Goal: Communication & Community: Ask a question

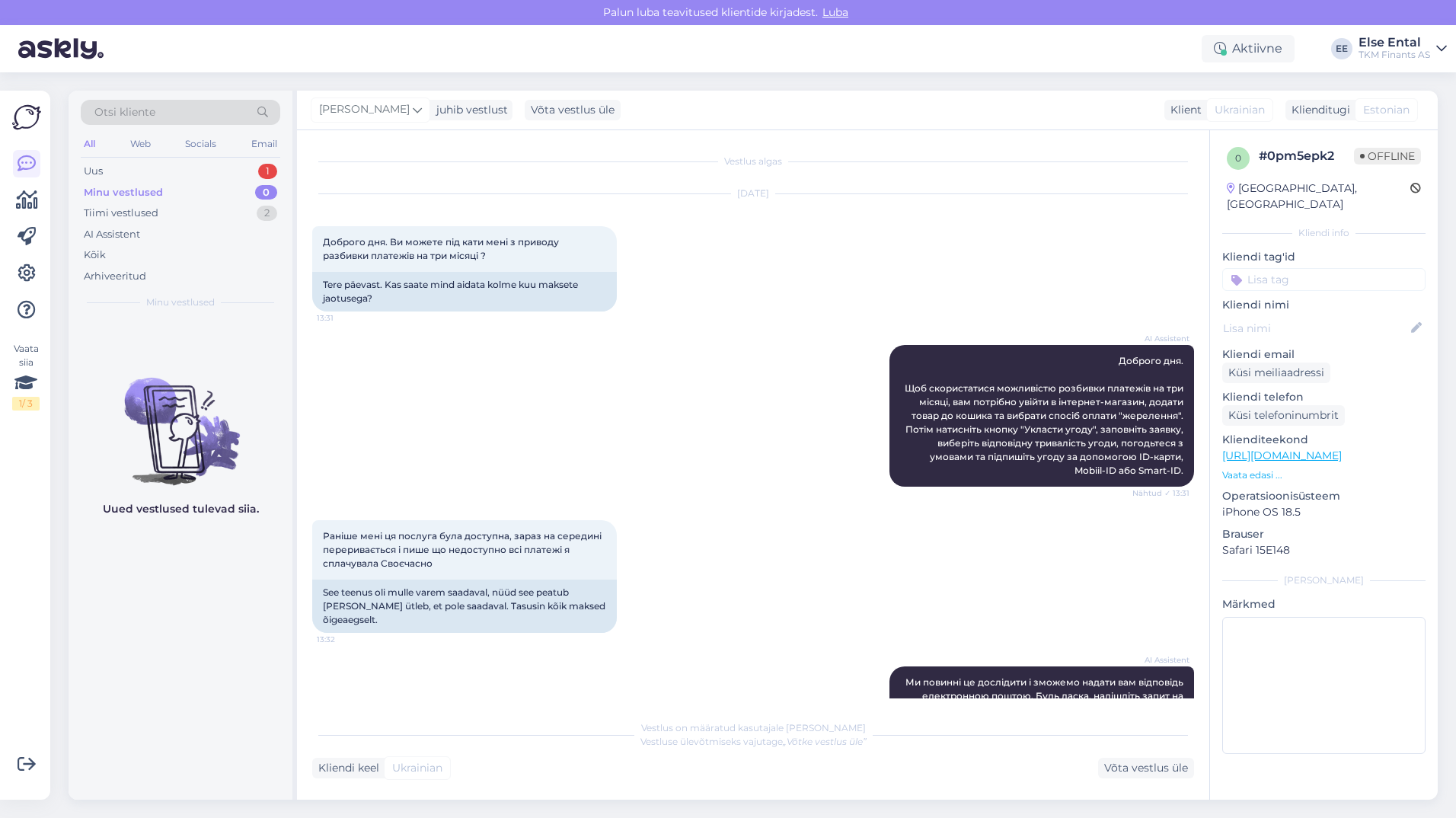
scroll to position [360, 0]
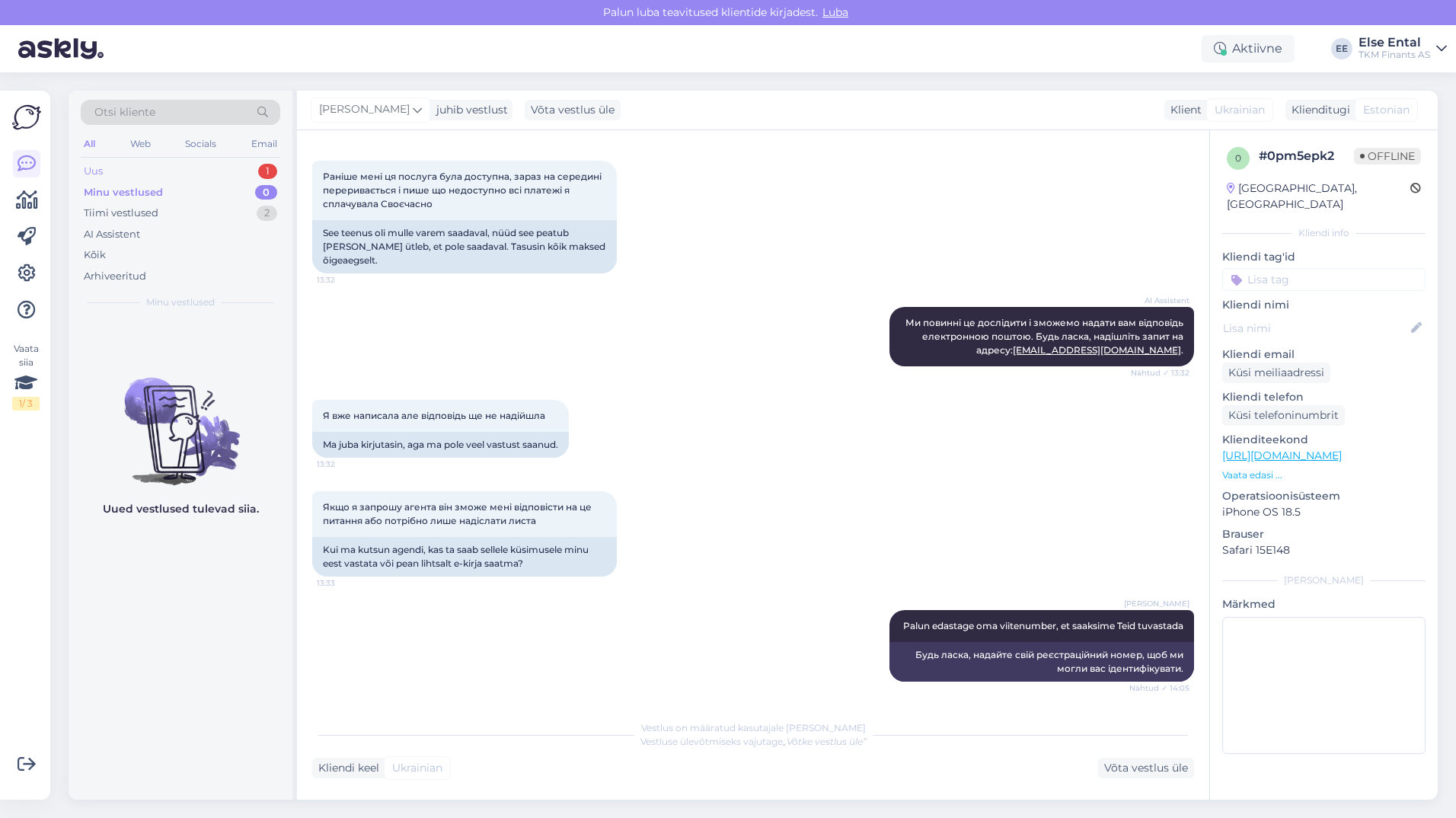
click at [152, 170] on div "Uus 1" at bounding box center [180, 171] width 200 height 21
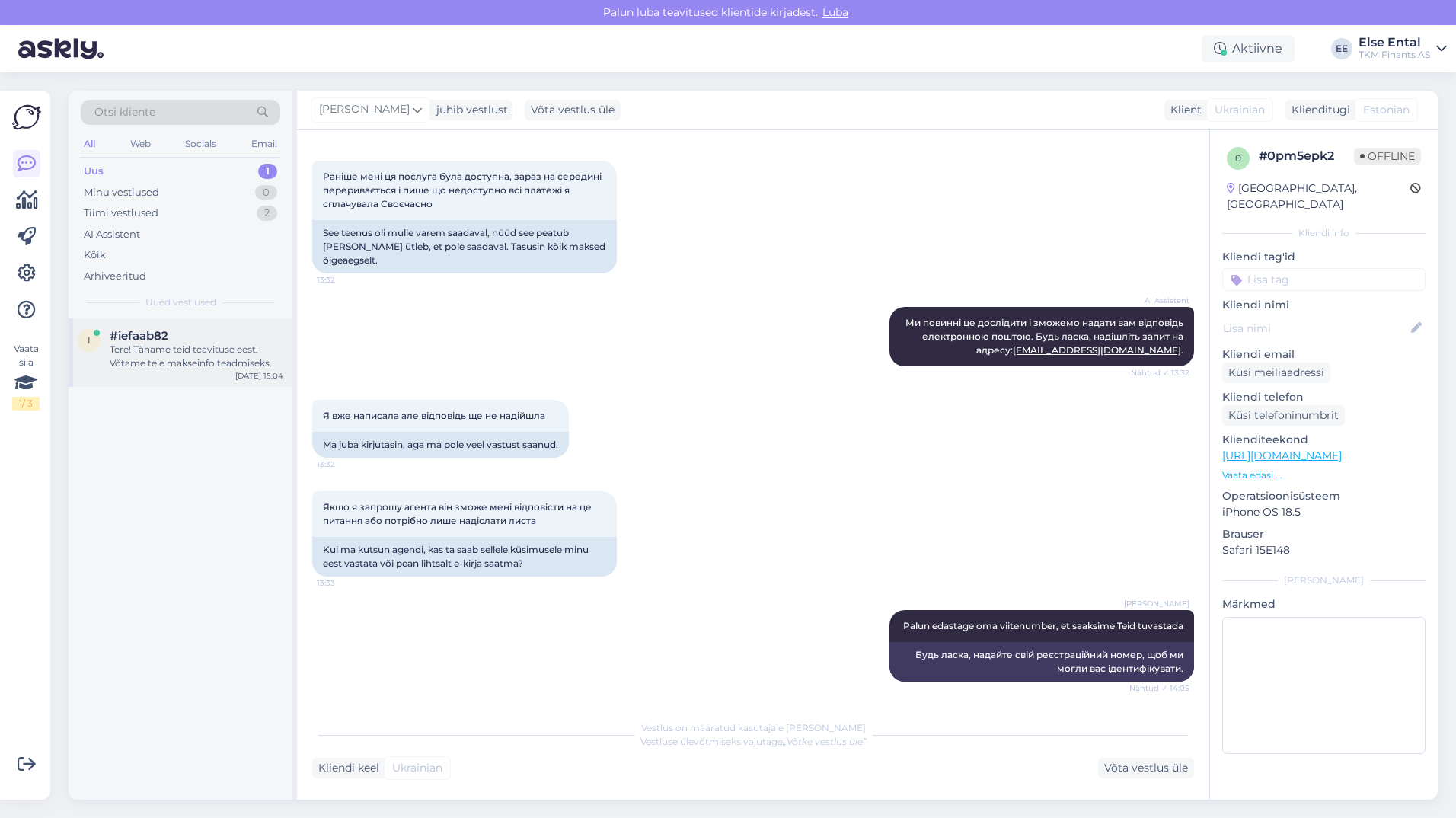
click at [143, 364] on div "Tere! Täname teid teavituse eest. Võtame teie makseinfo teadmiseks." at bounding box center [197, 356] width 174 height 27
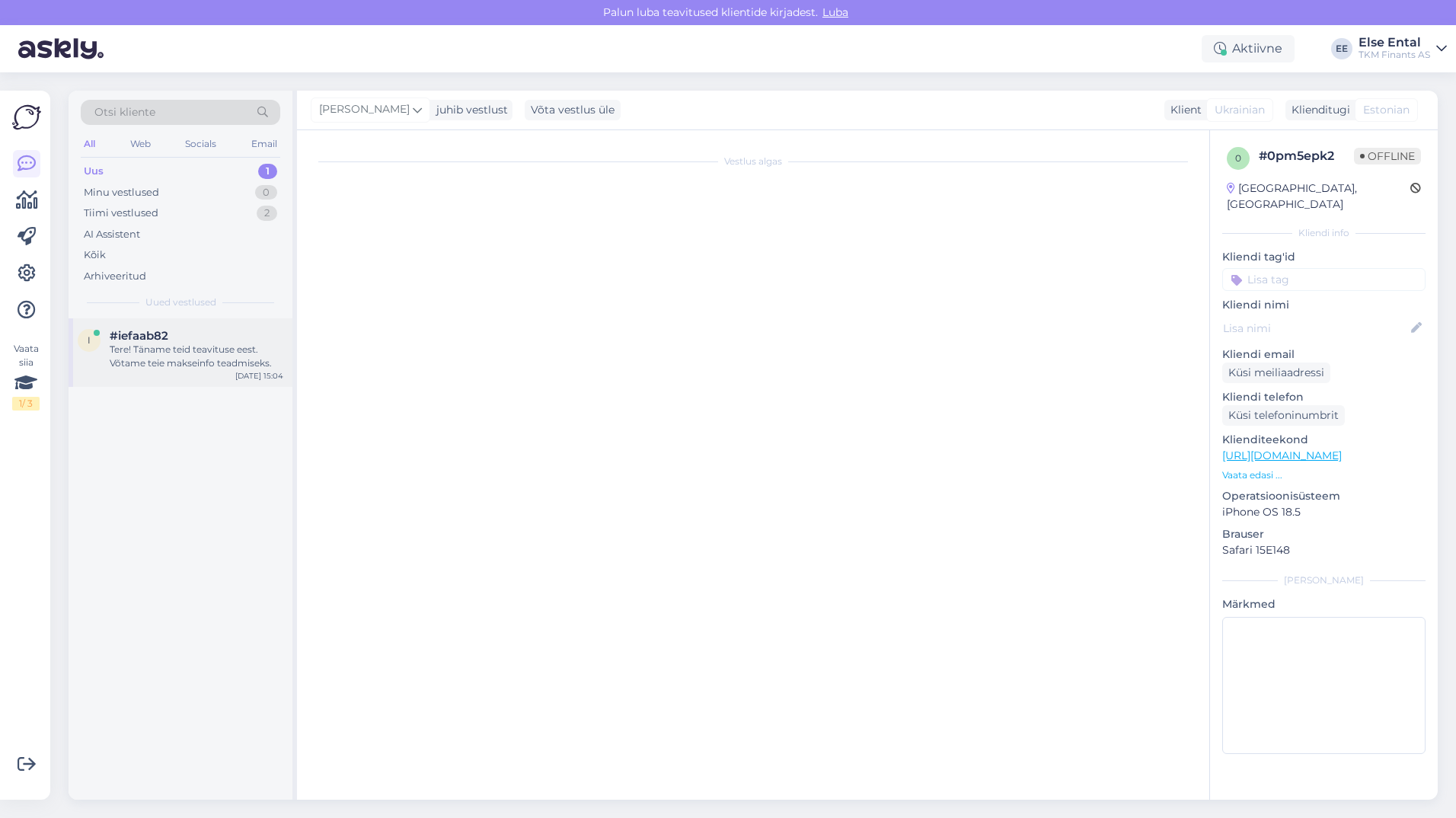
scroll to position [0, 0]
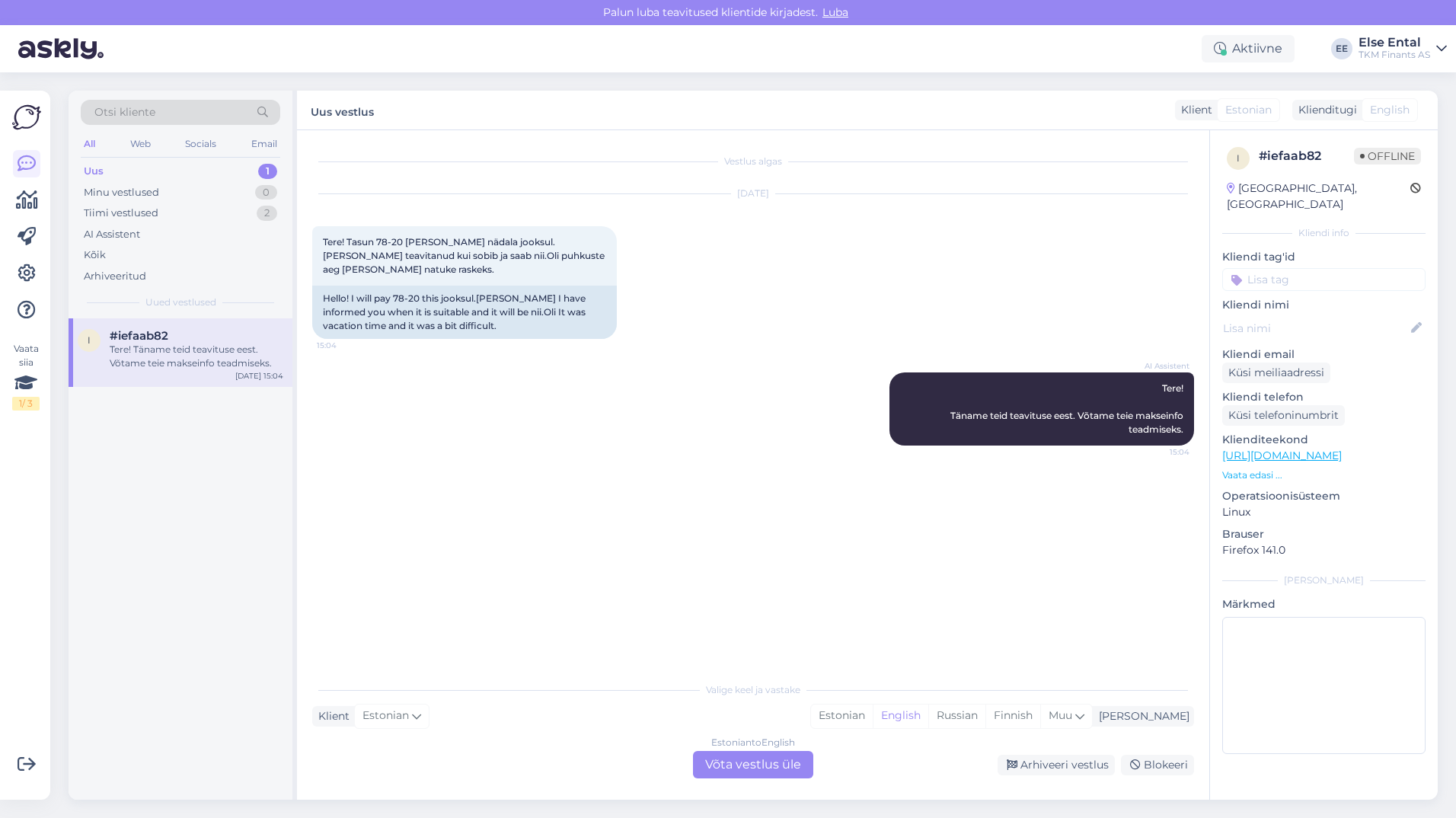
click at [739, 768] on div "Estonian to English Võta vestlus üle" at bounding box center [753, 764] width 121 height 27
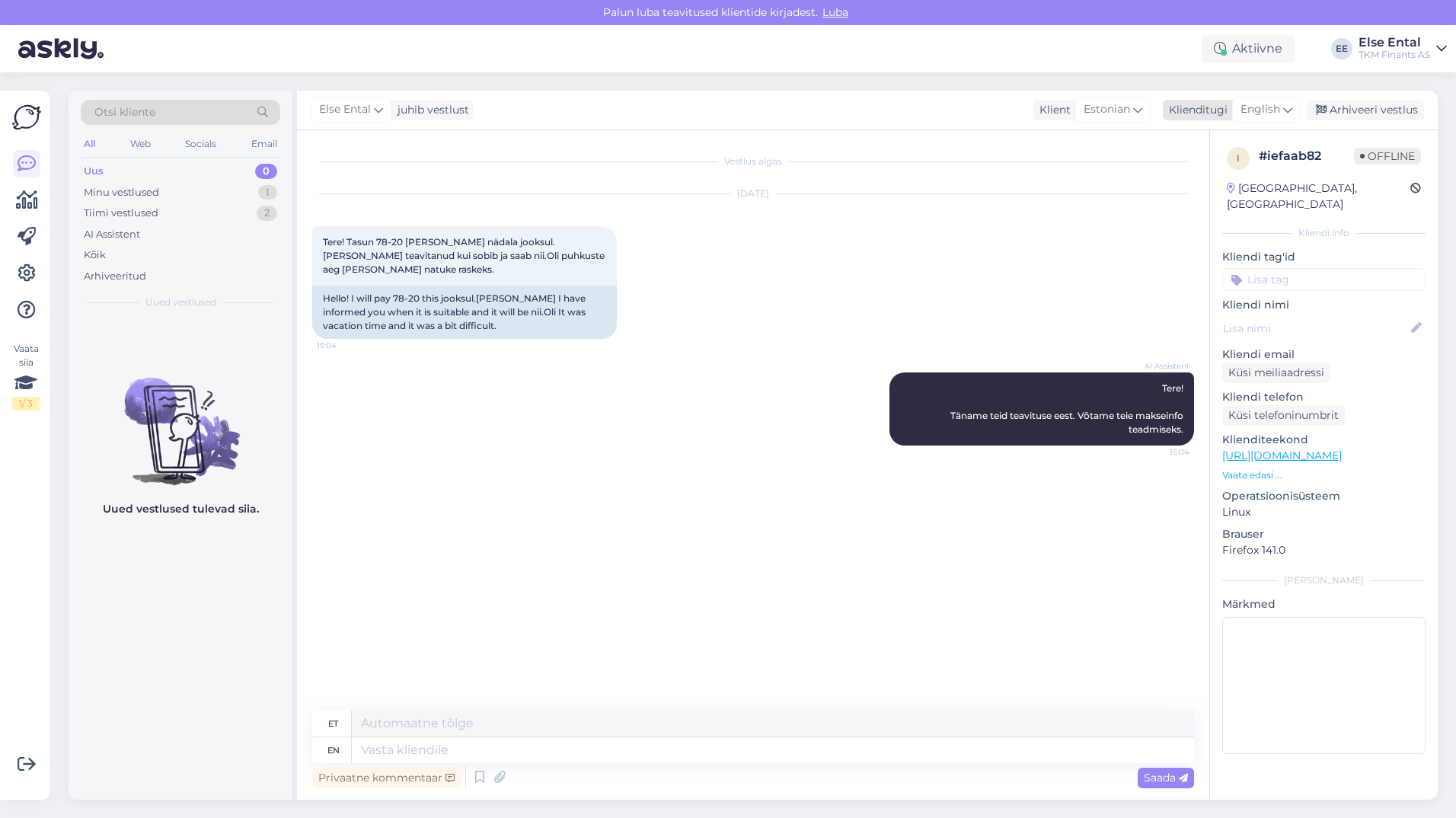
click at [1264, 98] on div "English" at bounding box center [1266, 109] width 68 height 24
click at [1199, 207] on link "Estonian" at bounding box center [1232, 201] width 168 height 24
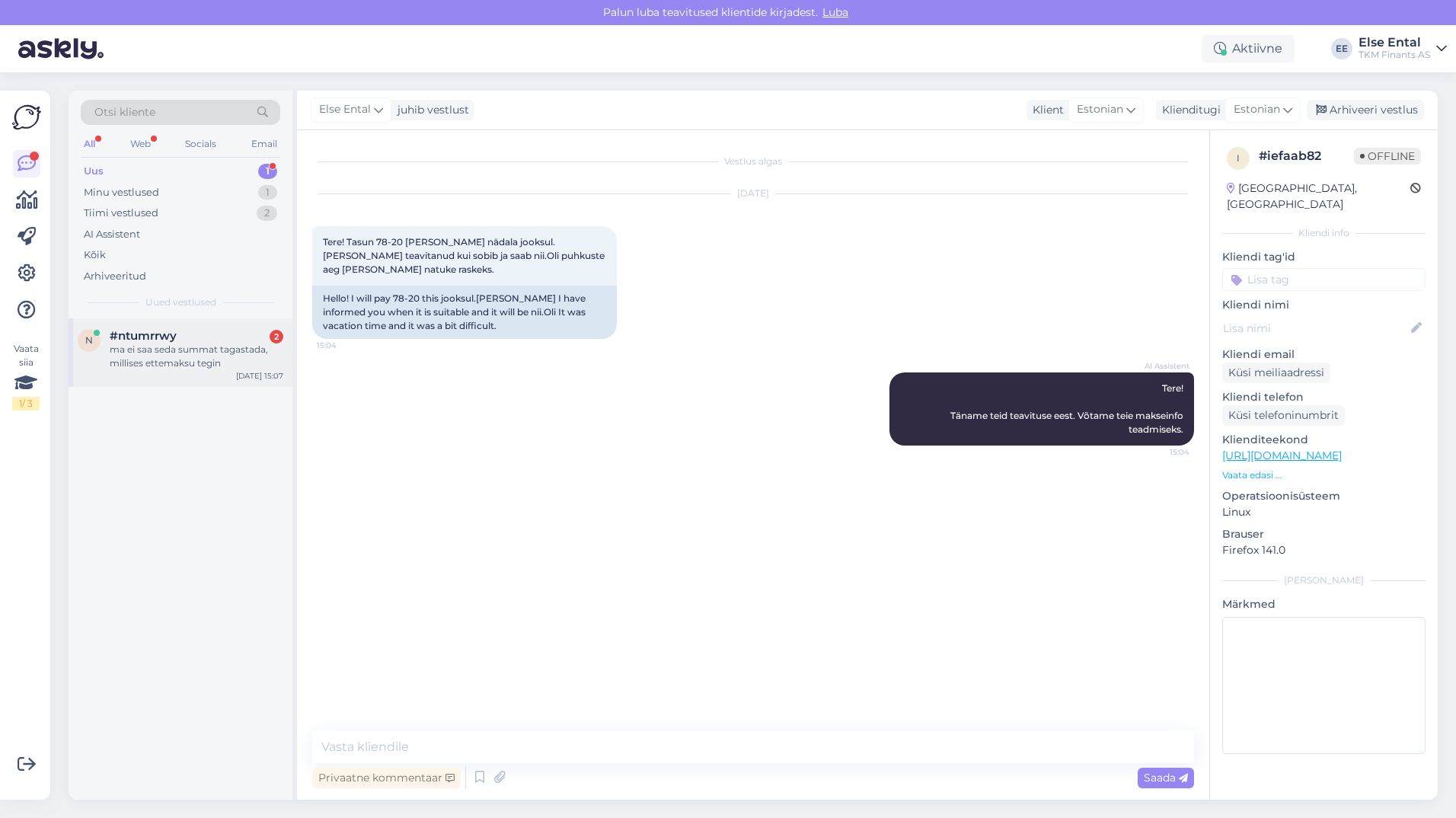
click at [131, 348] on div "ma ei saa seda summat tagastada, millises ettemaksu tegin" at bounding box center [197, 356] width 174 height 27
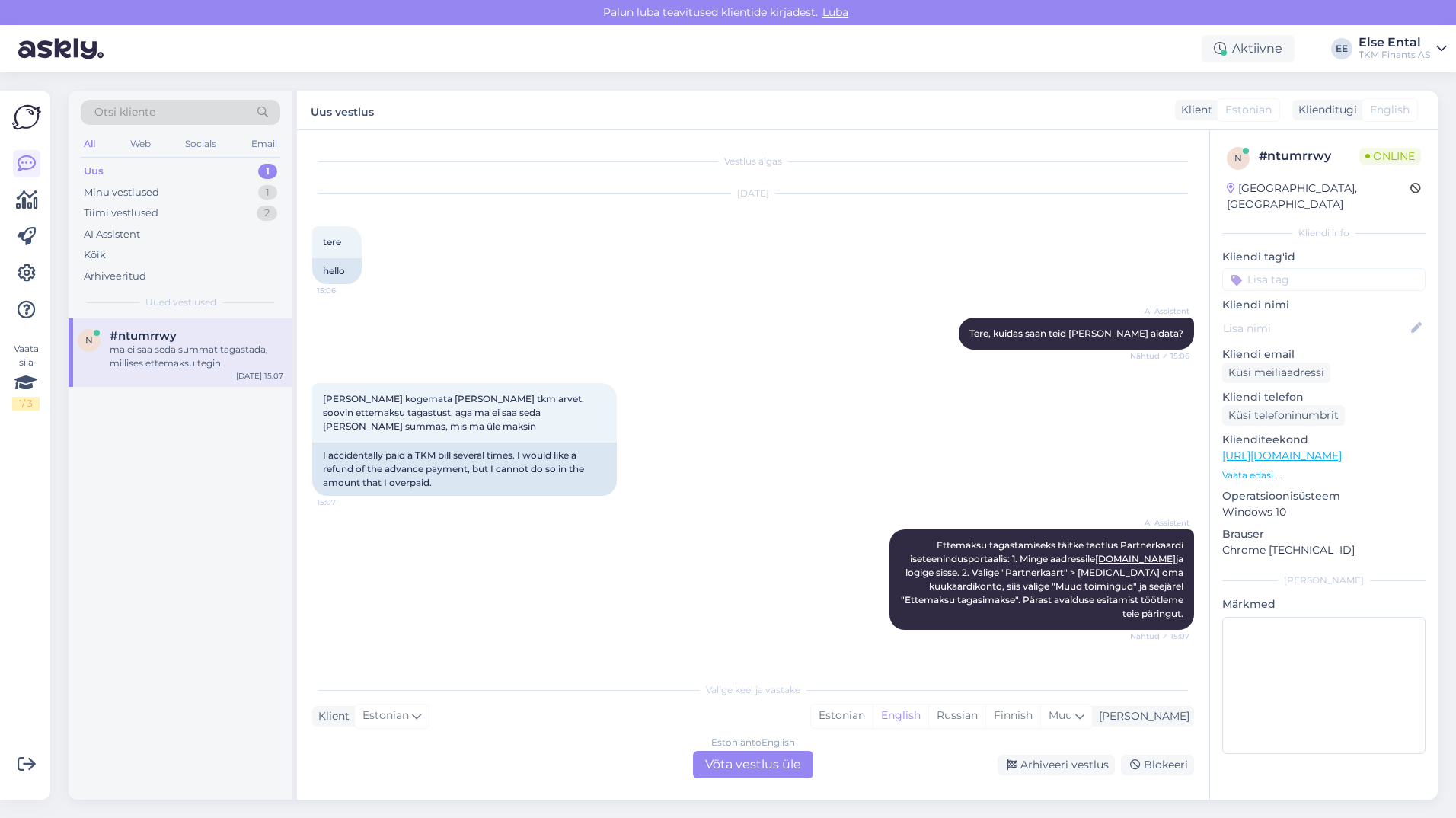
scroll to position [78, 0]
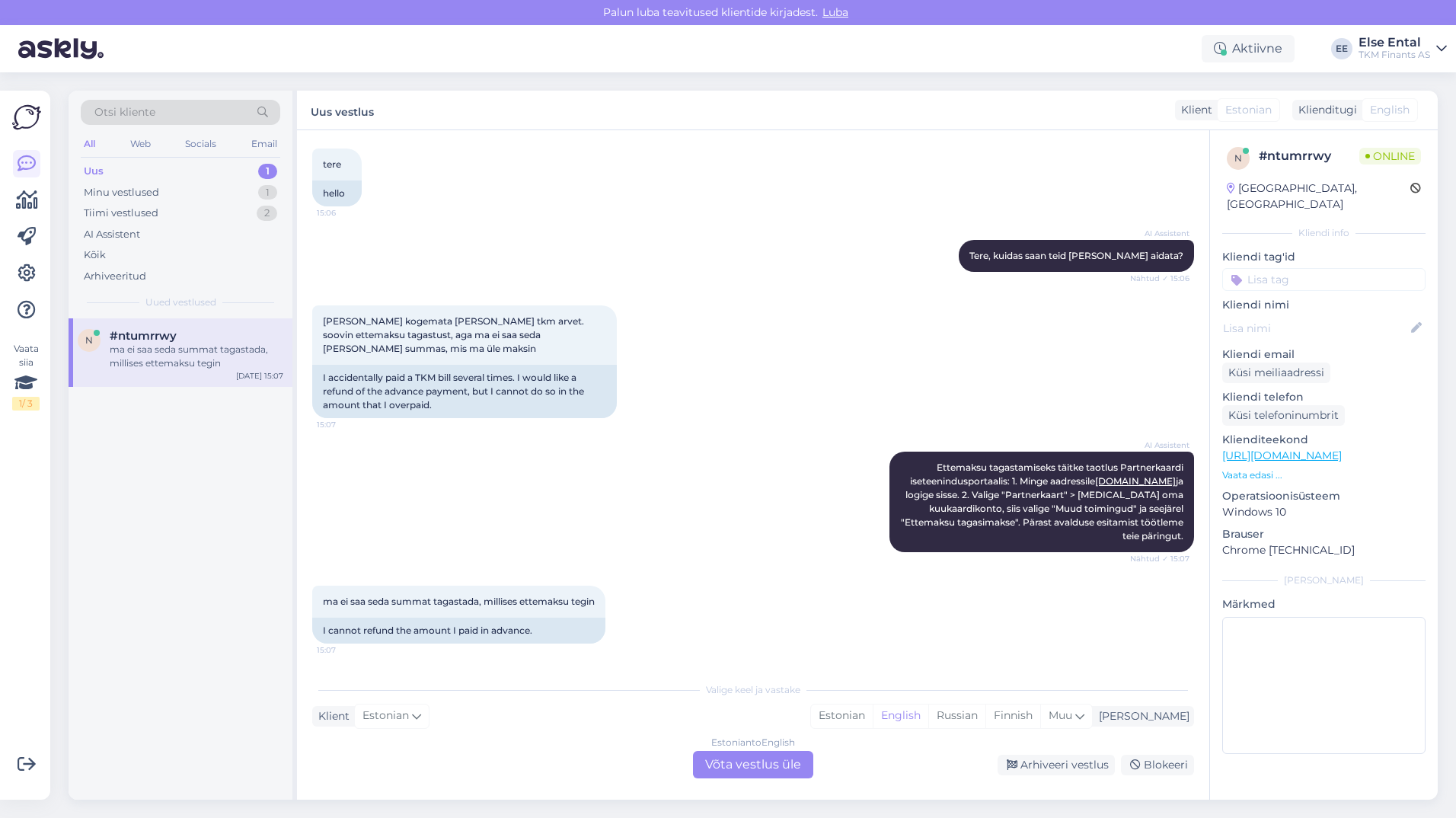
click at [705, 761] on div "Estonian to English Võta vestlus üle" at bounding box center [753, 764] width 121 height 27
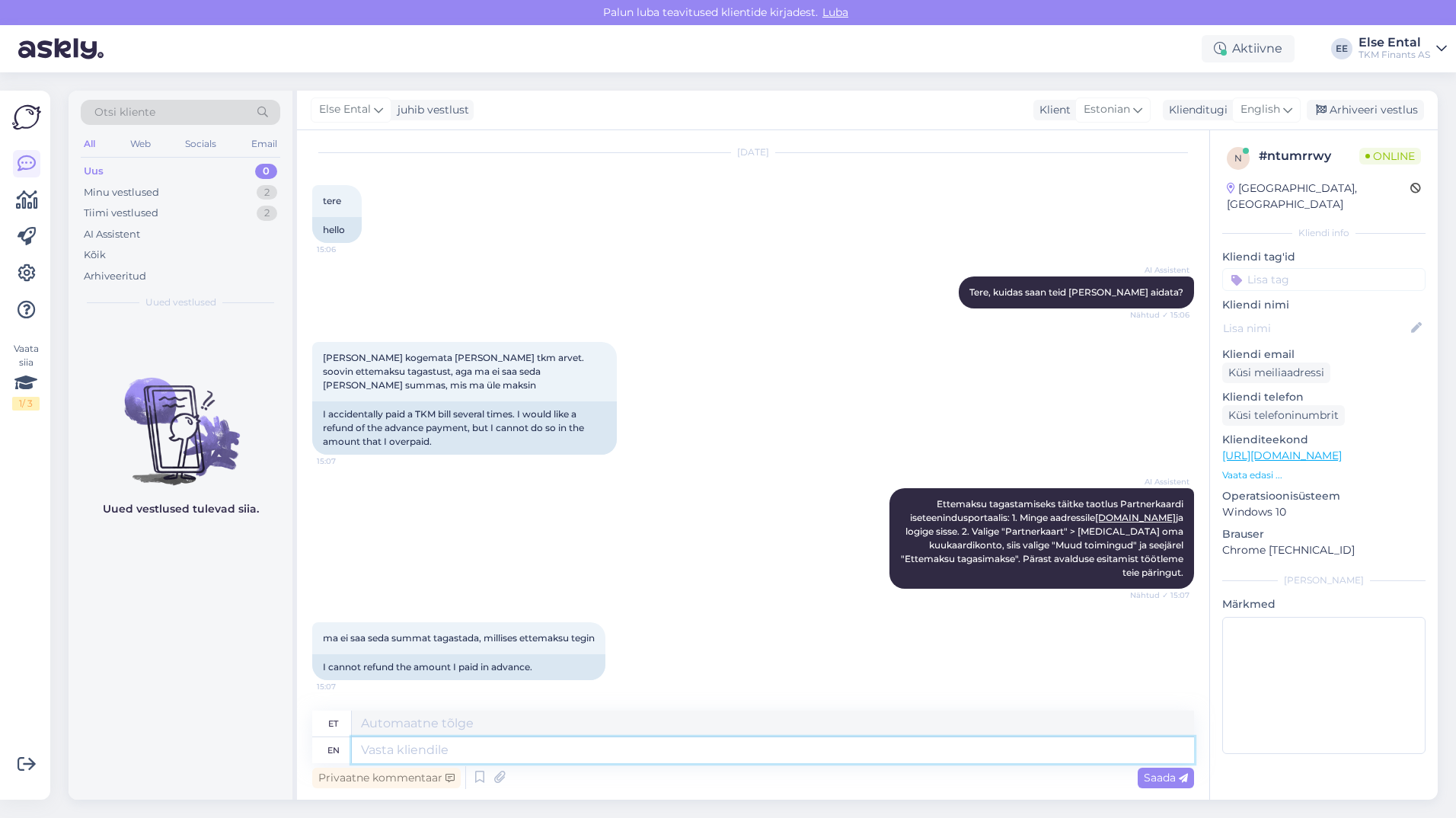
click at [700, 755] on textarea at bounding box center [772, 750] width 842 height 26
type textarea "Palun"
type textarea "Palun saatke"
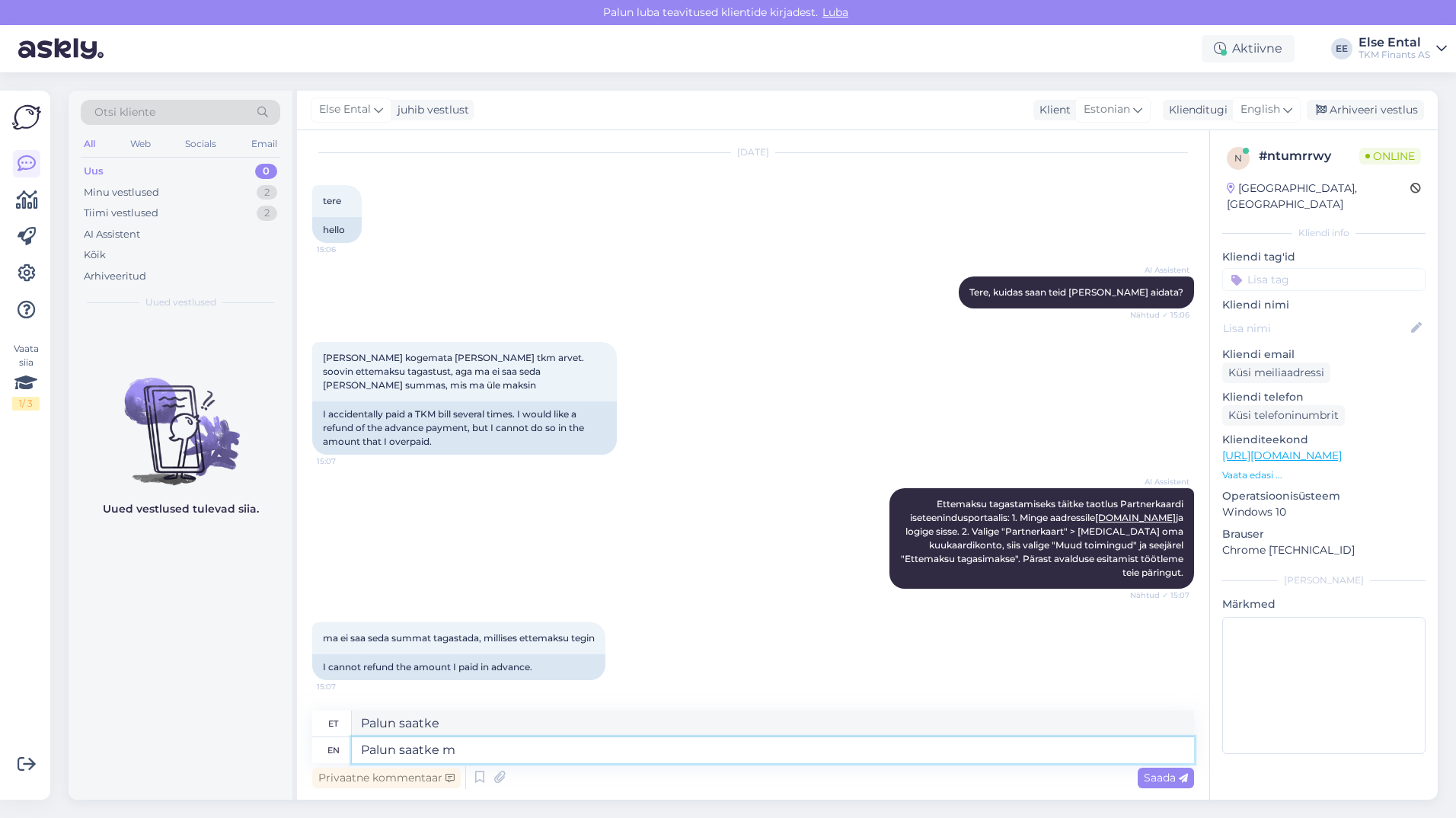
type textarea "Palun saatke me"
type textarea "Palun saatke mind"
drag, startPoint x: 637, startPoint y: 756, endPoint x: 363, endPoint y: 731, distance: 275.1
click at [363, 731] on div "et Palun saatke mind en [GEOGRAPHIC_DATA] saatke me" at bounding box center [753, 737] width 882 height 52
click at [1291, 98] on div "English" at bounding box center [1266, 109] width 68 height 24
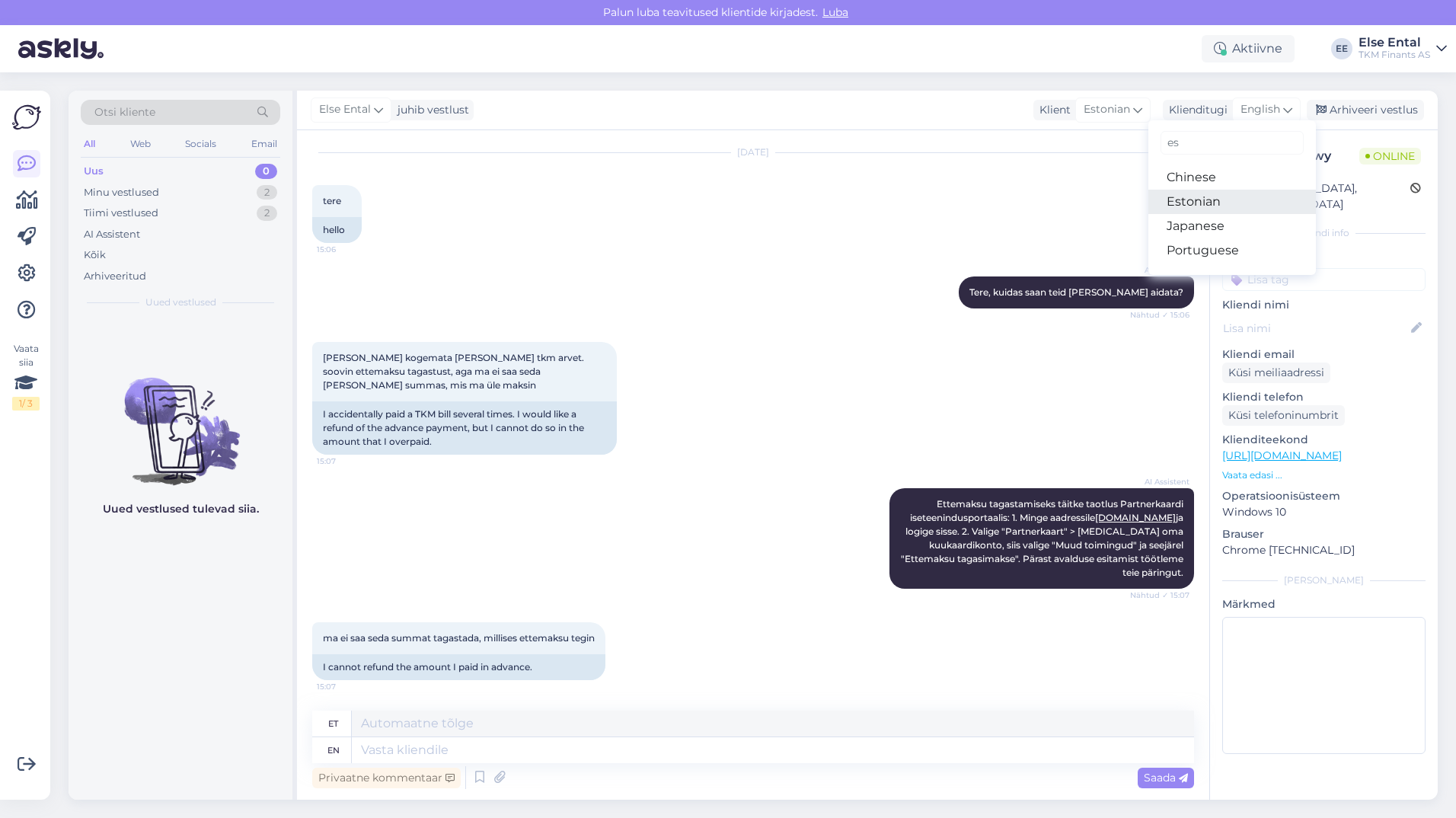
click at [1216, 200] on link "Estonian" at bounding box center [1232, 201] width 168 height 24
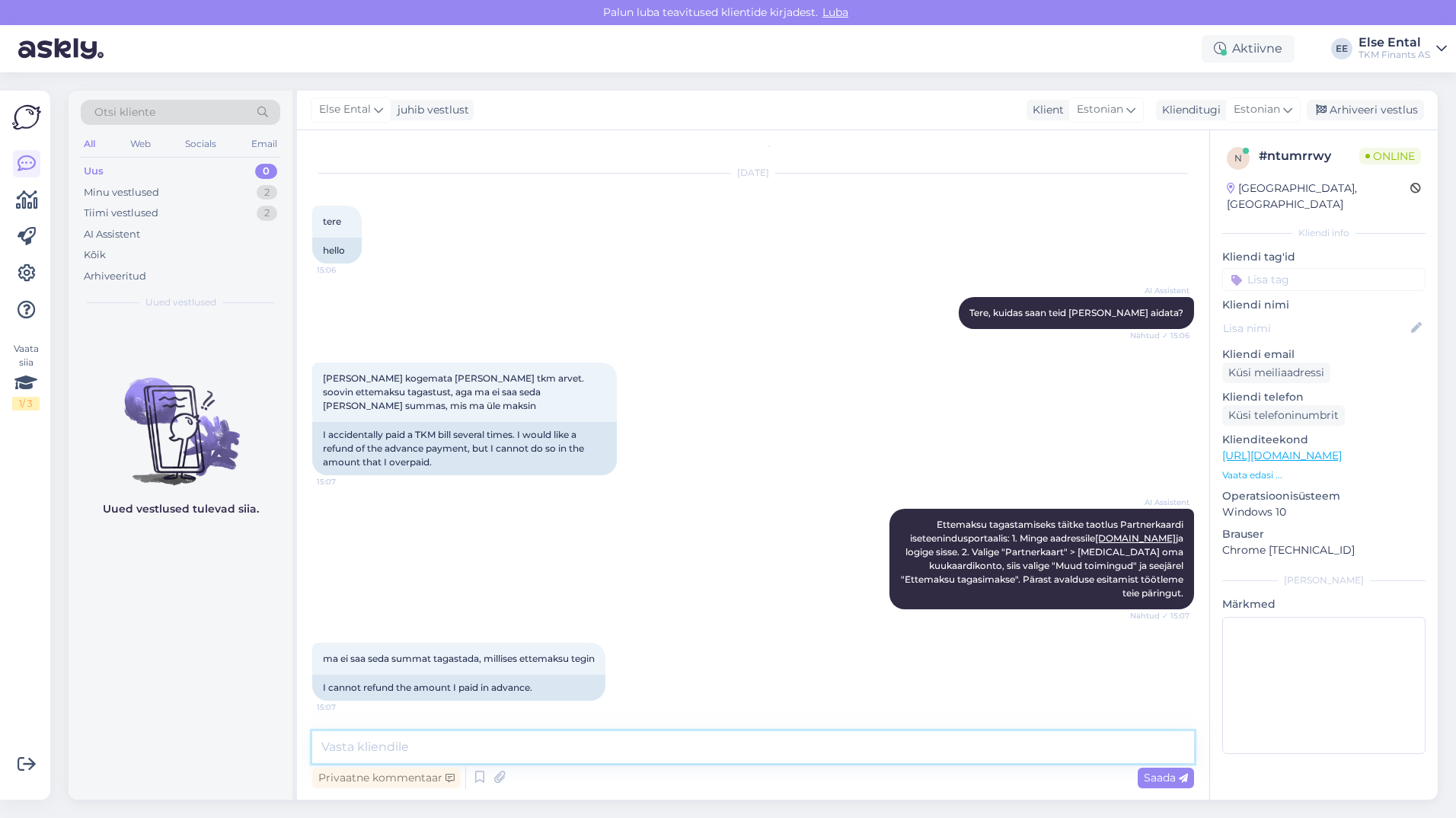
click at [437, 755] on textarea at bounding box center [753, 747] width 882 height 32
click at [504, 747] on textarea at bounding box center [753, 747] width 882 height 32
click at [504, 747] on textarea at bounding box center [753, 747] width 882 height 32
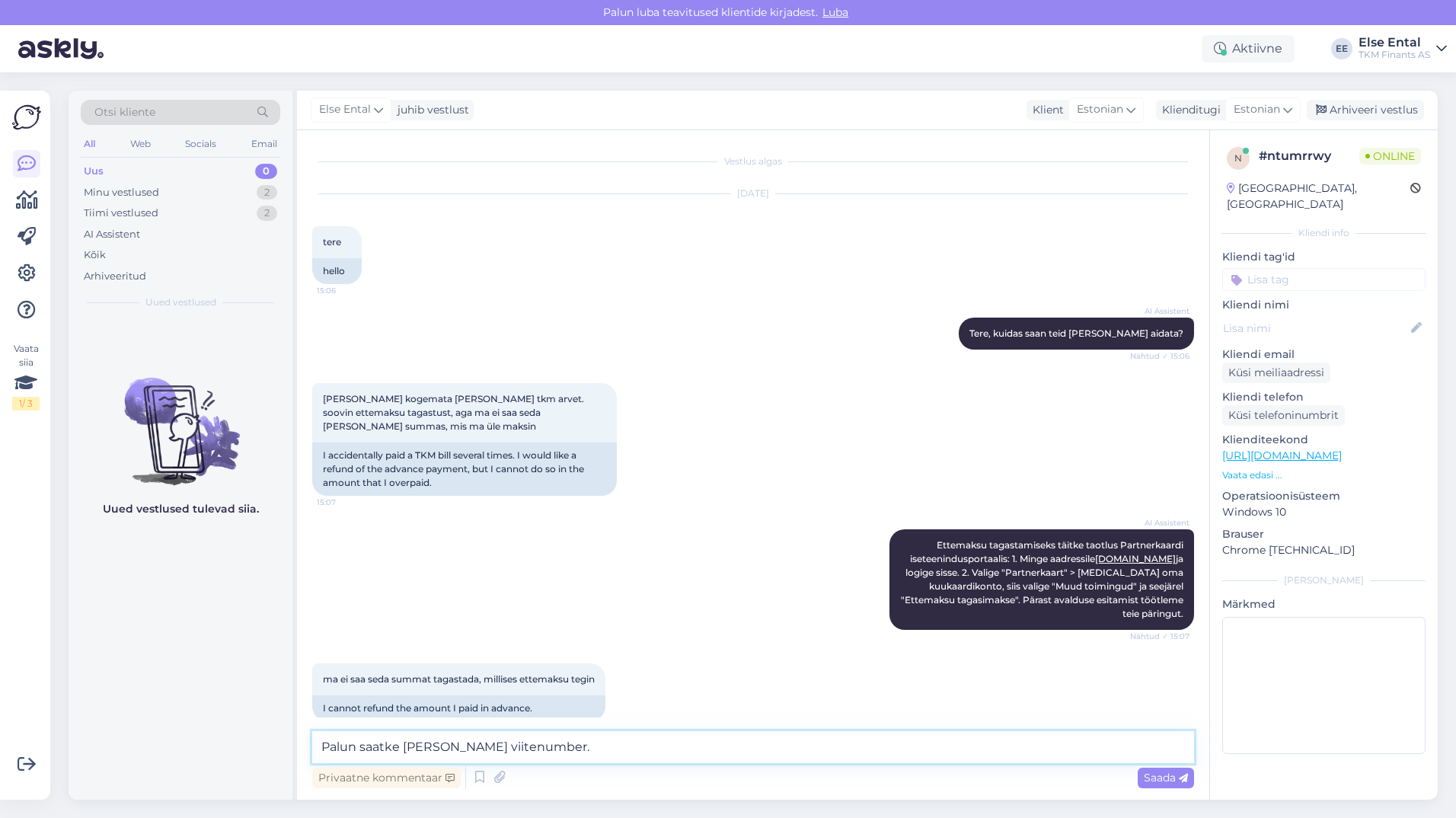
click at [583, 750] on textarea "Palun saatke [PERSON_NAME] viitenumber." at bounding box center [753, 747] width 882 height 32
type textarea "Palun saatke [PERSON_NAME] viitenumber."
click at [1151, 774] on span "Saada" at bounding box center [1165, 777] width 44 height 13
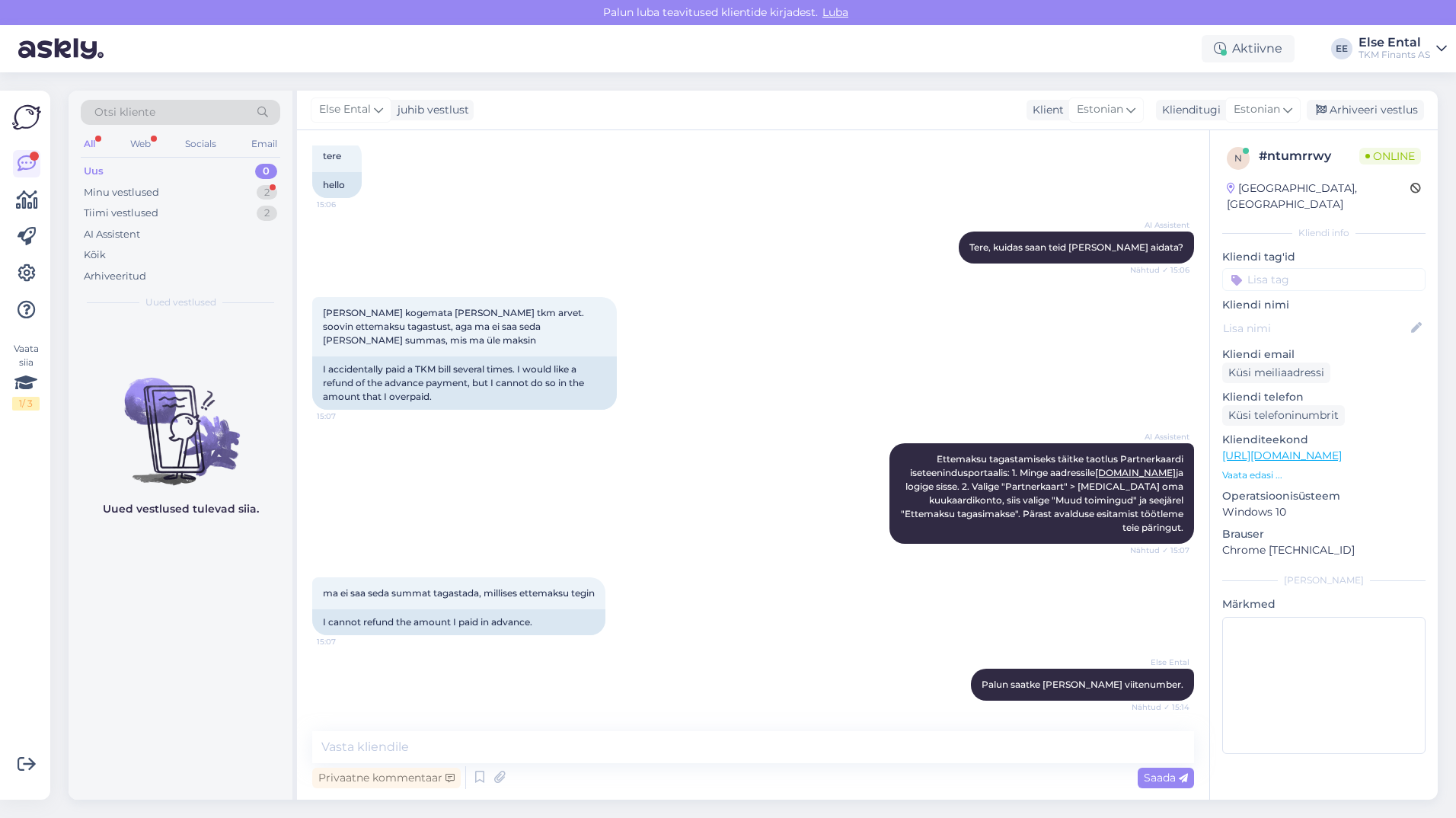
scroll to position [151, 0]
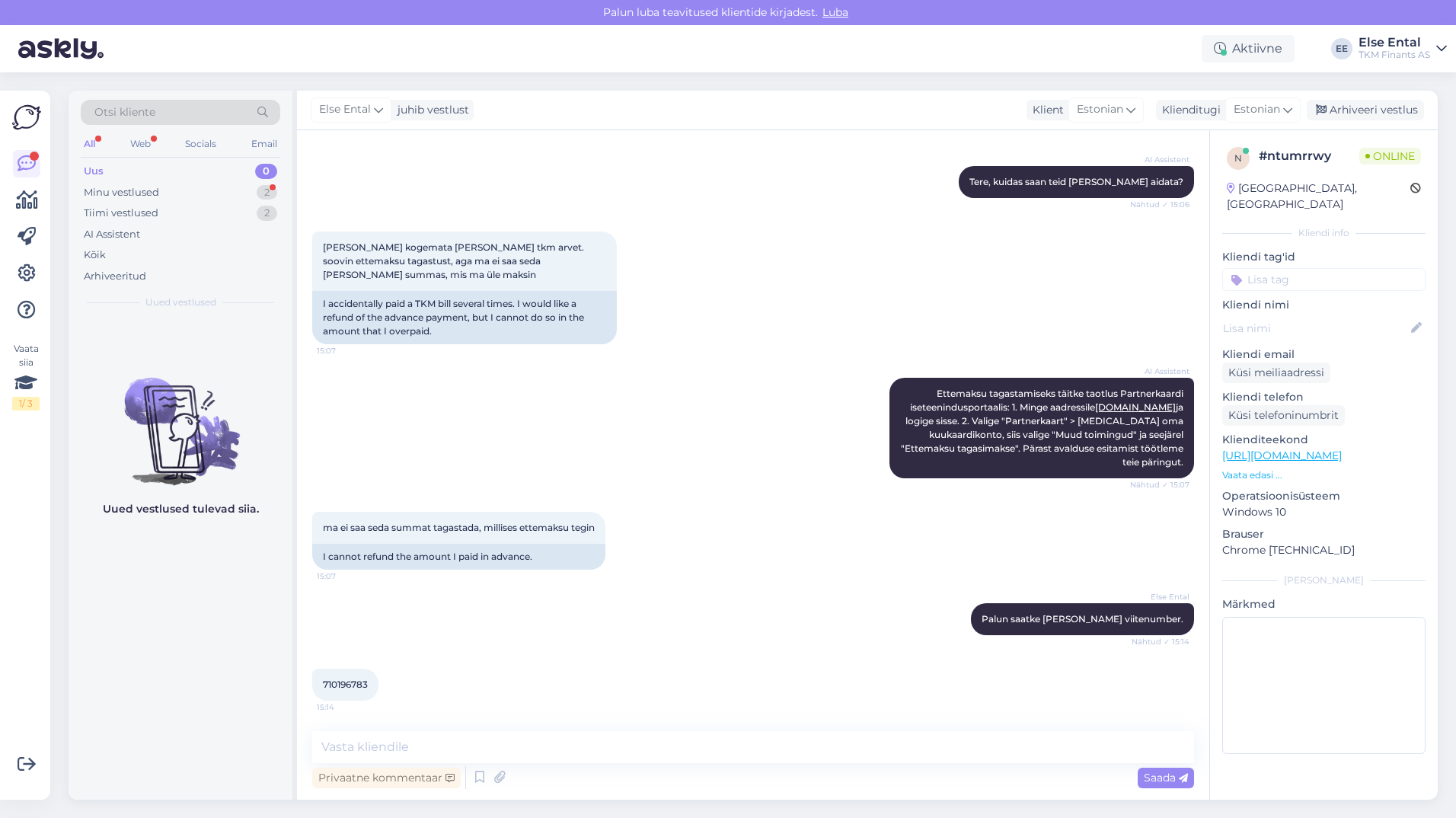
click at [332, 683] on span "710196783" at bounding box center [345, 684] width 45 height 12
copy div "710196783 15:14"
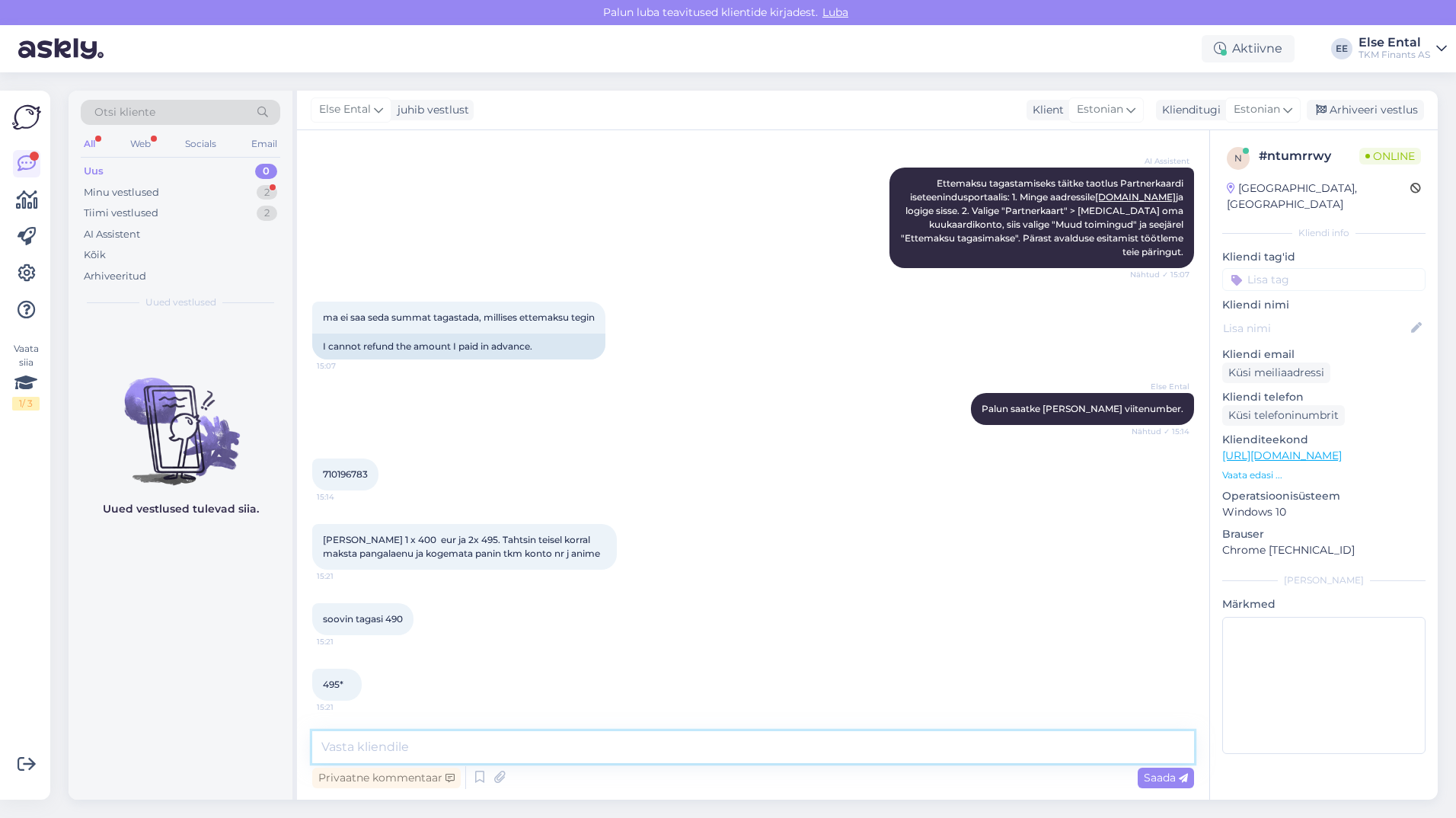
click at [413, 748] on textarea at bounding box center [753, 747] width 882 height 32
click at [439, 757] on textarea at bounding box center [753, 747] width 882 height 32
click at [435, 755] on textarea at bounding box center [753, 747] width 882 height 32
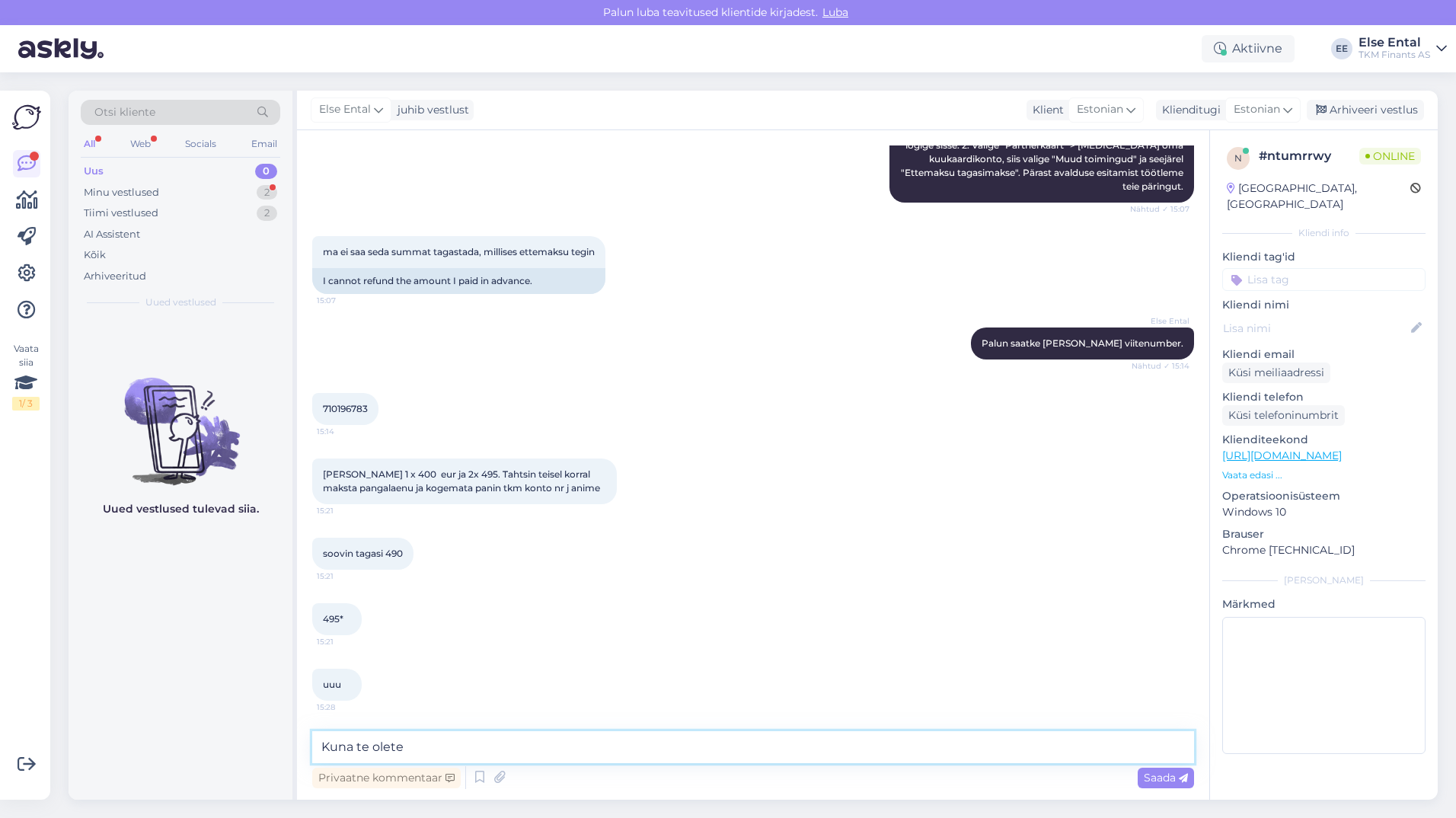
click at [424, 758] on textarea "Kuna te olete" at bounding box center [753, 747] width 882 height 32
click at [445, 745] on textarea "Kuna te olete sel kuul ostulimiiti juba kasutanud, siis maksimaalne tagastatav …" at bounding box center [753, 747] width 882 height 32
drag, startPoint x: 450, startPoint y: 747, endPoint x: 406, endPoint y: 750, distance: 44.1
click at [406, 750] on textarea "Kuna te olete sel kuul ostulimiiti juba kasutanud, siis maksimaalne tagastatav …" at bounding box center [753, 747] width 882 height 32
click at [697, 747] on textarea "Kuna te [PERSON_NAME] ülekannete tegemist juba ostulimiiti juba kasutanud, siis…" at bounding box center [753, 747] width 882 height 32
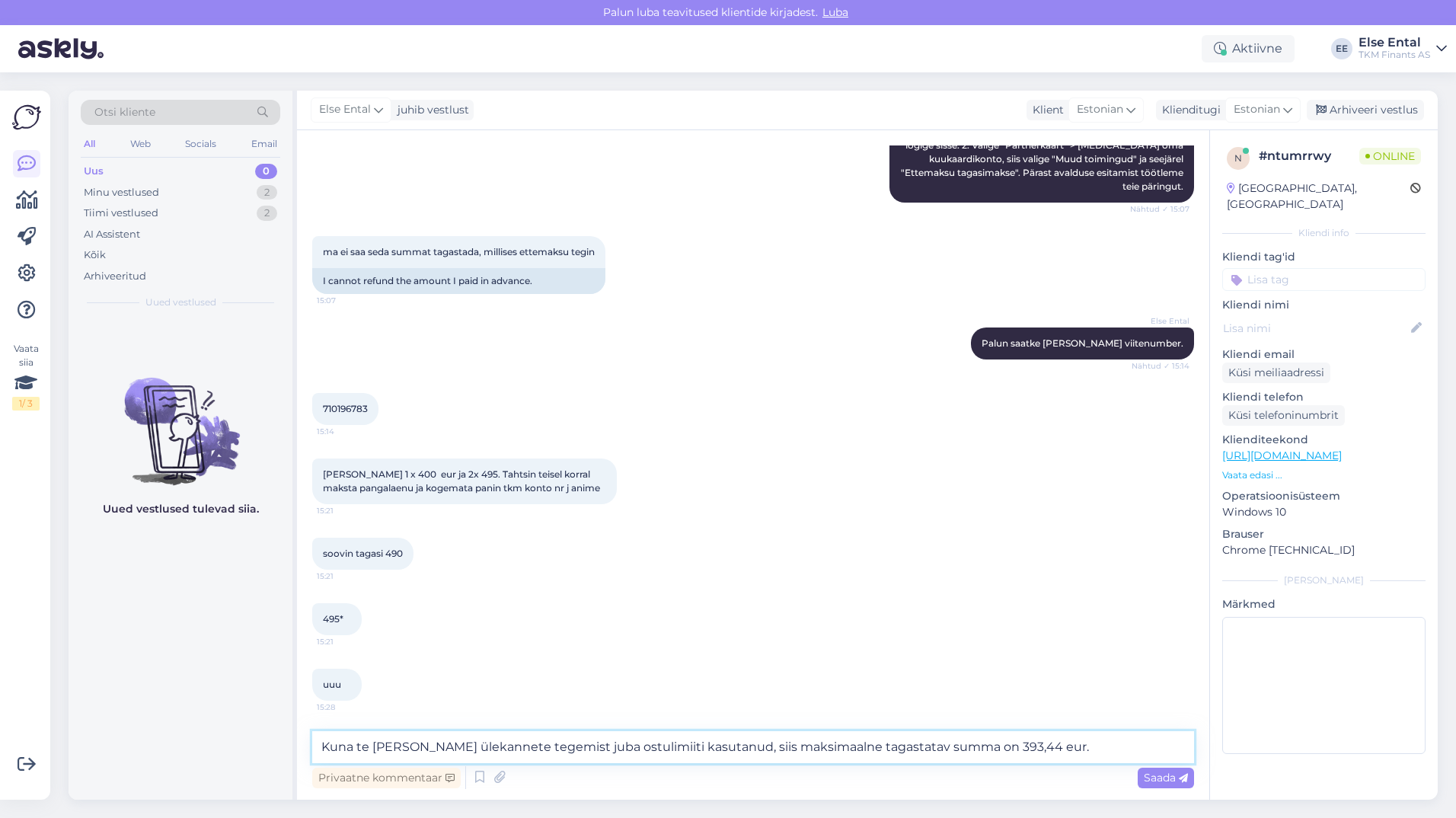
click at [602, 747] on textarea "Kuna te [PERSON_NAME] ülekannete tegemist juba ostulimiiti kasutanud, siis maks…" at bounding box center [753, 747] width 882 height 32
click at [637, 746] on textarea "Kuna te [PERSON_NAME] ülekannete tegemist ostulimiiti kasutanud, siis maksimaal…" at bounding box center [753, 747] width 882 height 32
click at [1077, 751] on textarea "Kuna te [PERSON_NAME] ülekannete tegemist ostulimiiti juba kasutanud, siis maks…" at bounding box center [753, 747] width 882 height 32
click at [1085, 744] on textarea "Kuna te [PERSON_NAME] ülekannete tegemist ostulimiiti juba kasutanud, siis maks…" at bounding box center [753, 747] width 882 height 32
click at [1086, 751] on textarea "Kuna te [PERSON_NAME] ülekannete tegemist ostulimiiti juba kasutanud, siis maks…" at bounding box center [753, 747] width 882 height 32
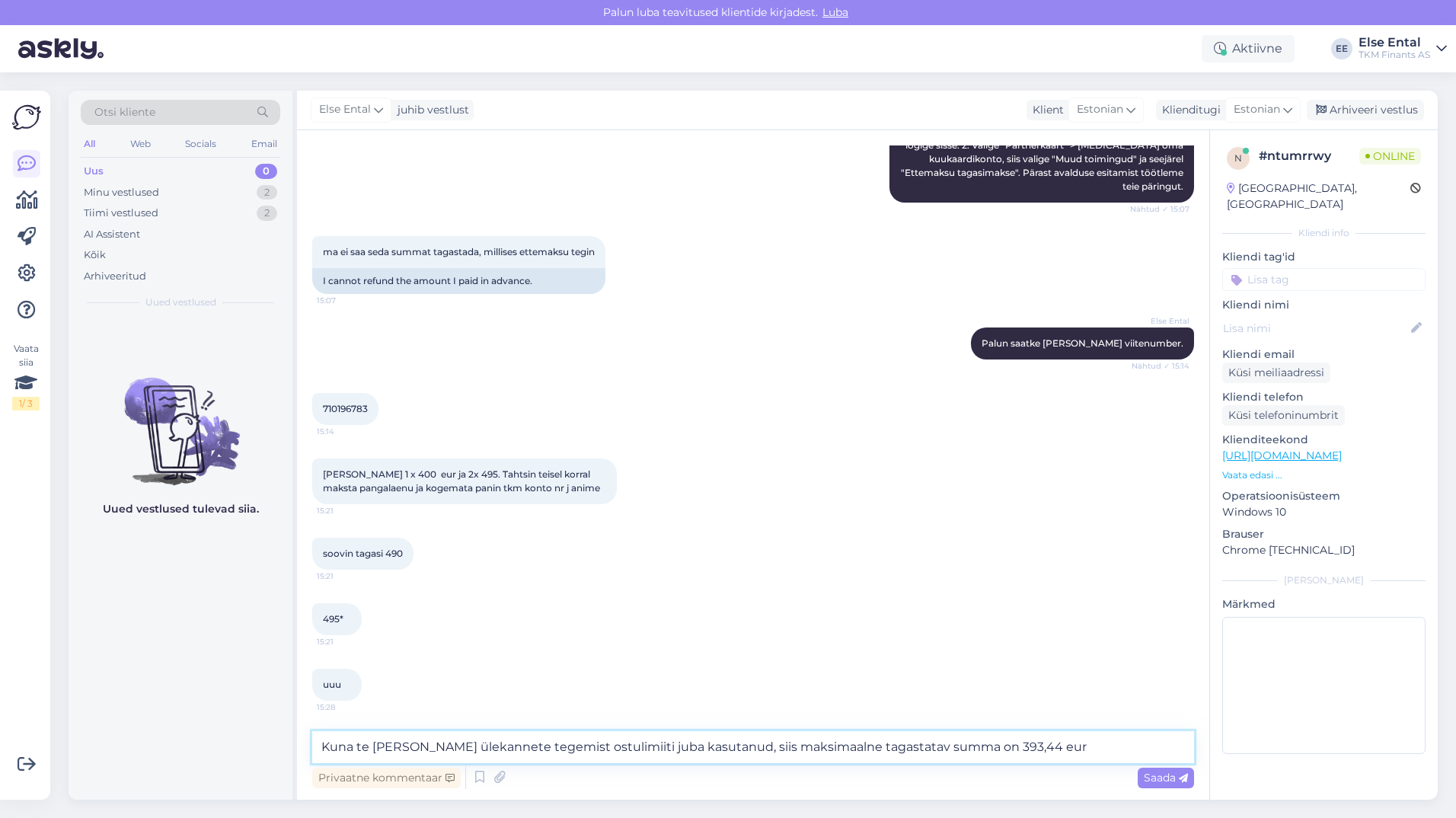
click at [1066, 747] on textarea "Kuna te [PERSON_NAME] ülekannete tegemist ostulimiiti juba kasutanud, siis maks…" at bounding box center [753, 747] width 882 height 32
type textarea "Kuna te [PERSON_NAME] ülekannete tegemist ostulimiiti juba kasutanud, siis maks…"
click at [1066, 737] on textarea "Kuna te [PERSON_NAME] ülekannete tegemist ostulimiiti juba kasutanud, siis maks…" at bounding box center [753, 747] width 882 height 32
click at [1066, 743] on textarea "Kuna te [PERSON_NAME] ülekannete tegemist ostulimiiti juba kasutanud, siis maks…" at bounding box center [753, 747] width 882 height 32
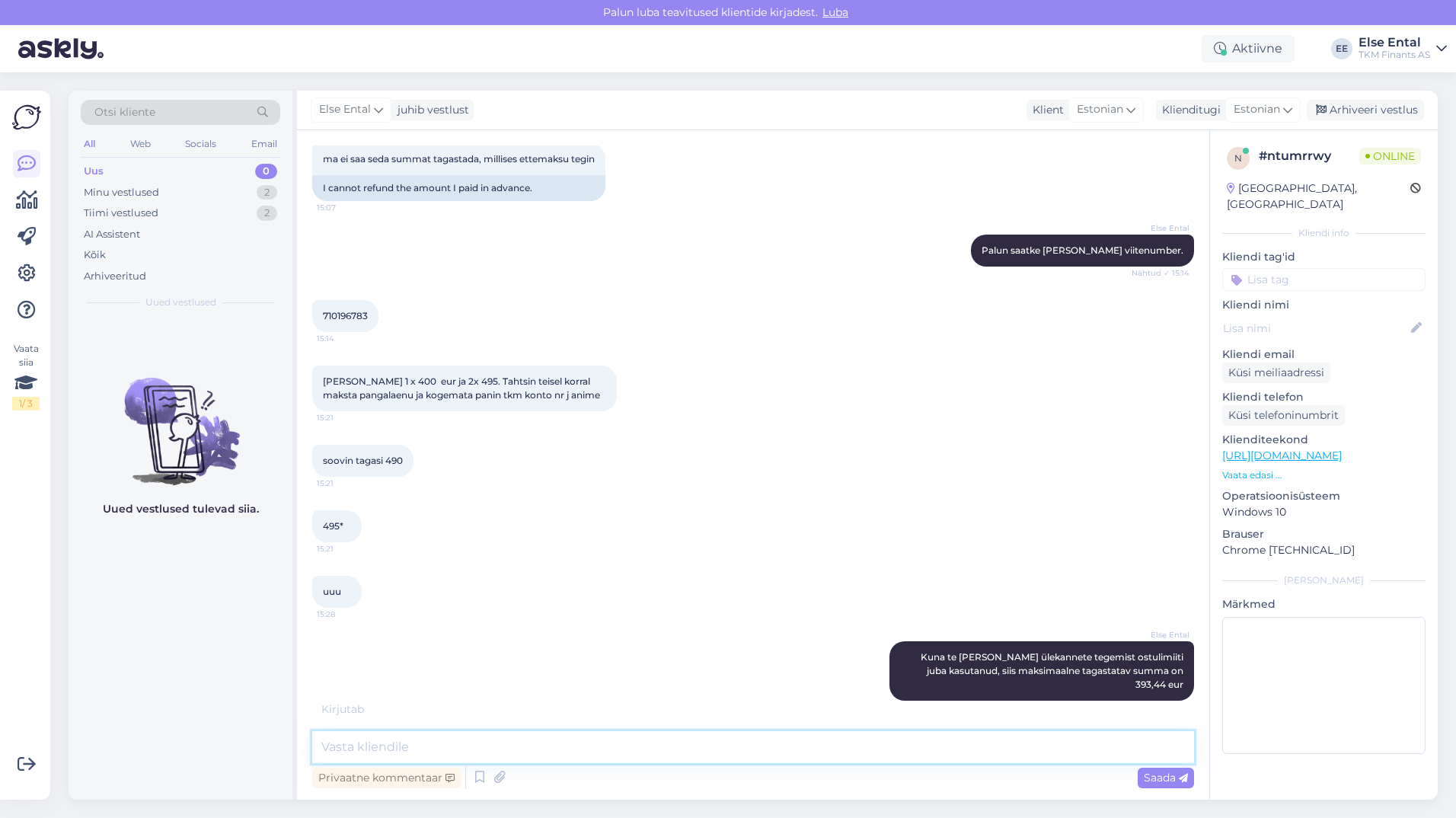
scroll to position [586, 0]
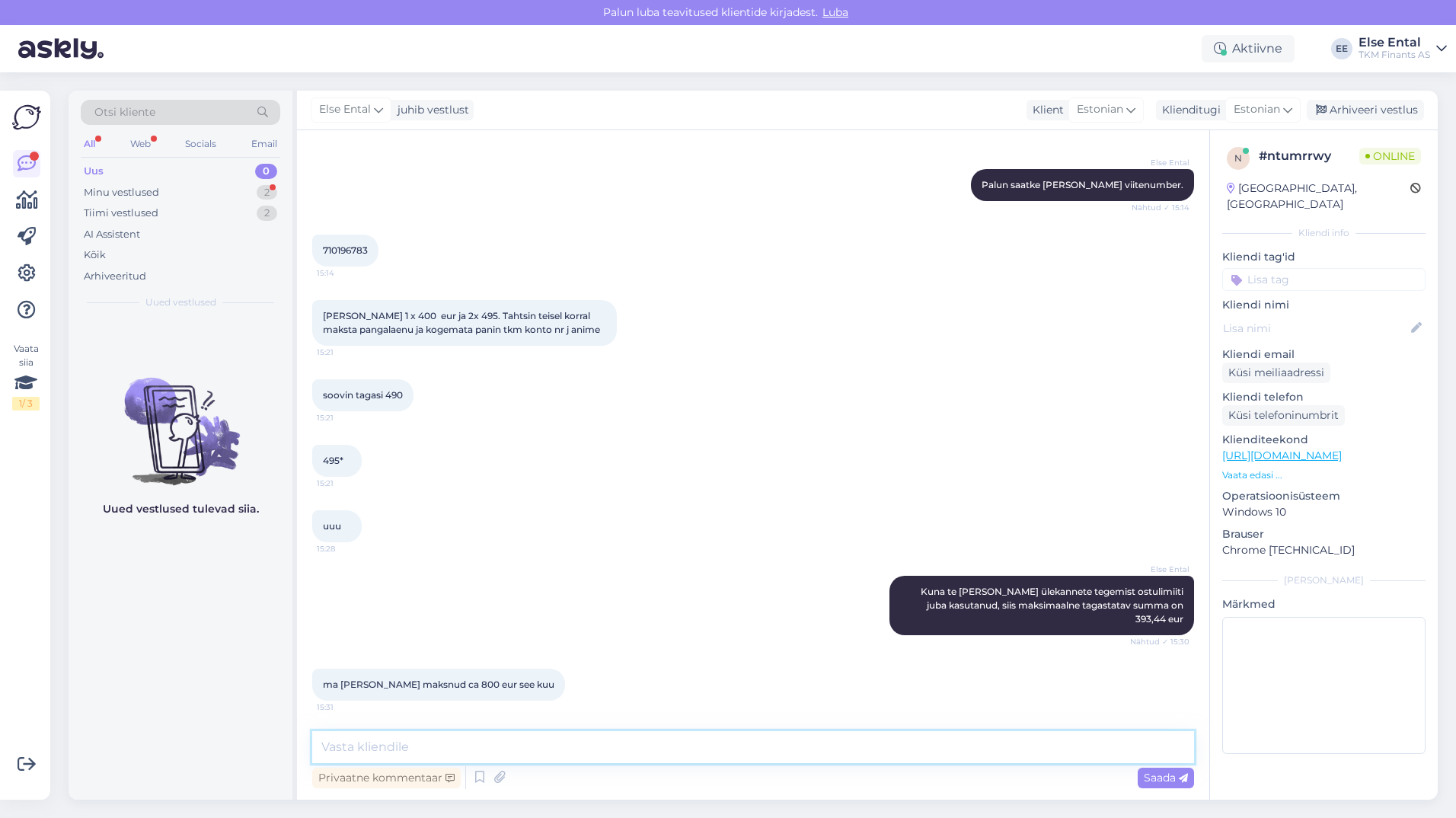
click at [623, 755] on textarea at bounding box center [753, 747] width 882 height 32
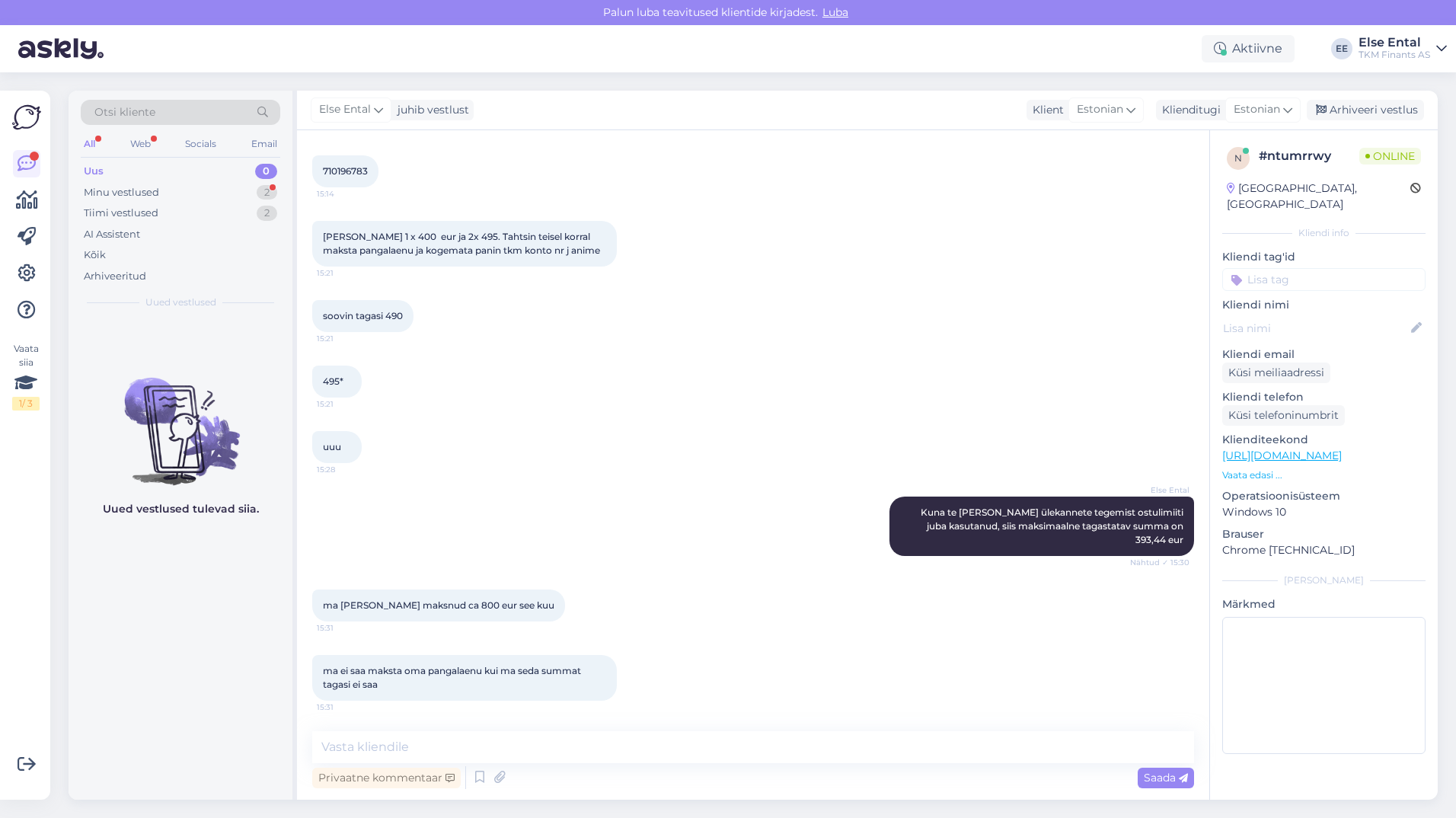
click at [478, 697] on div "ma ei saa maksta oma pangalaenu kui ma seda summat tagasi ei saa 15:31" at bounding box center [464, 678] width 305 height 45
click at [487, 737] on textarea at bounding box center [753, 747] width 882 height 32
click at [231, 722] on div "Uued vestlused tulevad siia." at bounding box center [180, 559] width 224 height 481
click at [433, 743] on textarea at bounding box center [753, 747] width 882 height 32
click at [465, 731] on textarea at bounding box center [753, 747] width 882 height 32
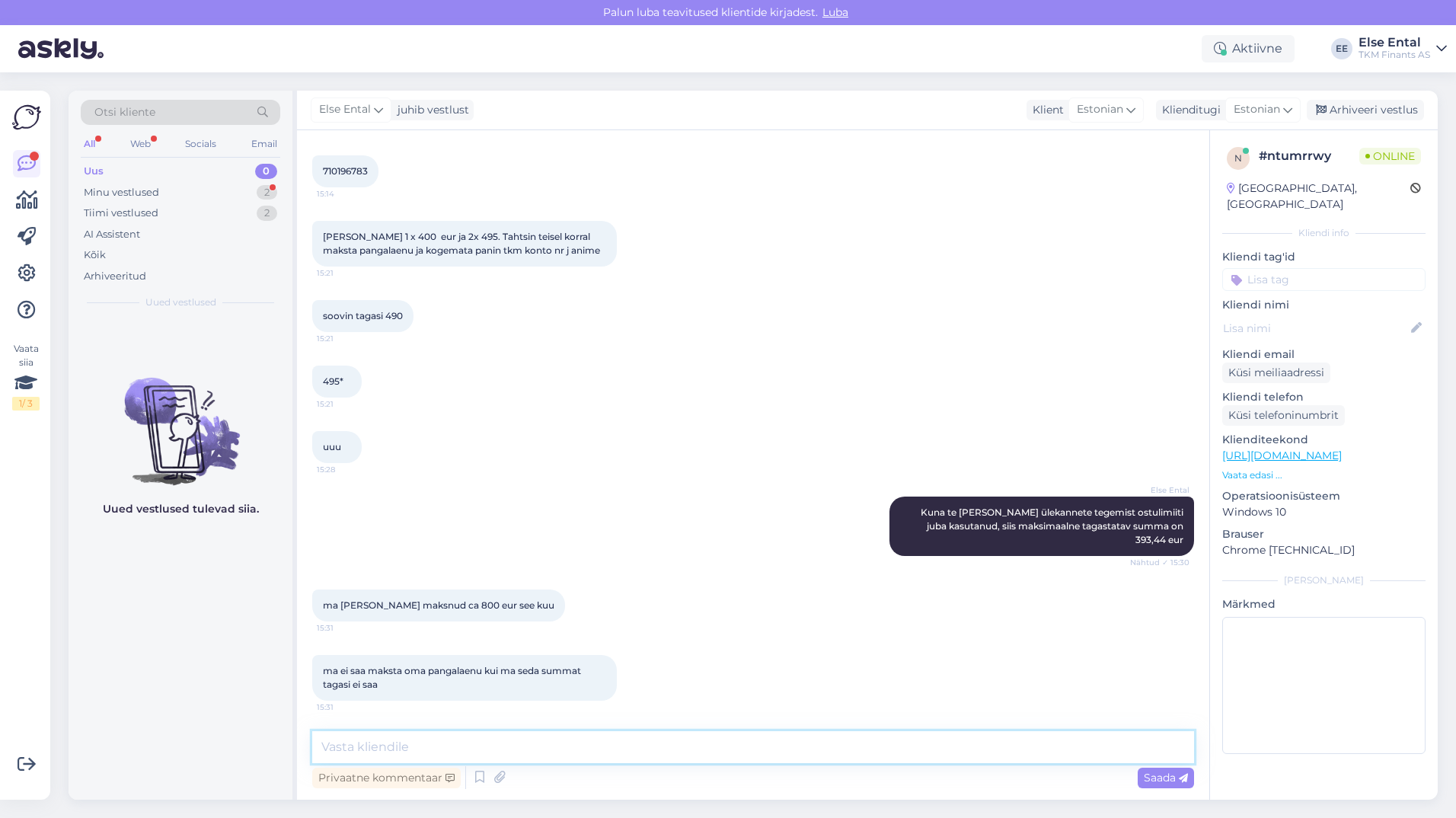
click at [787, 738] on textarea at bounding box center [753, 747] width 882 height 32
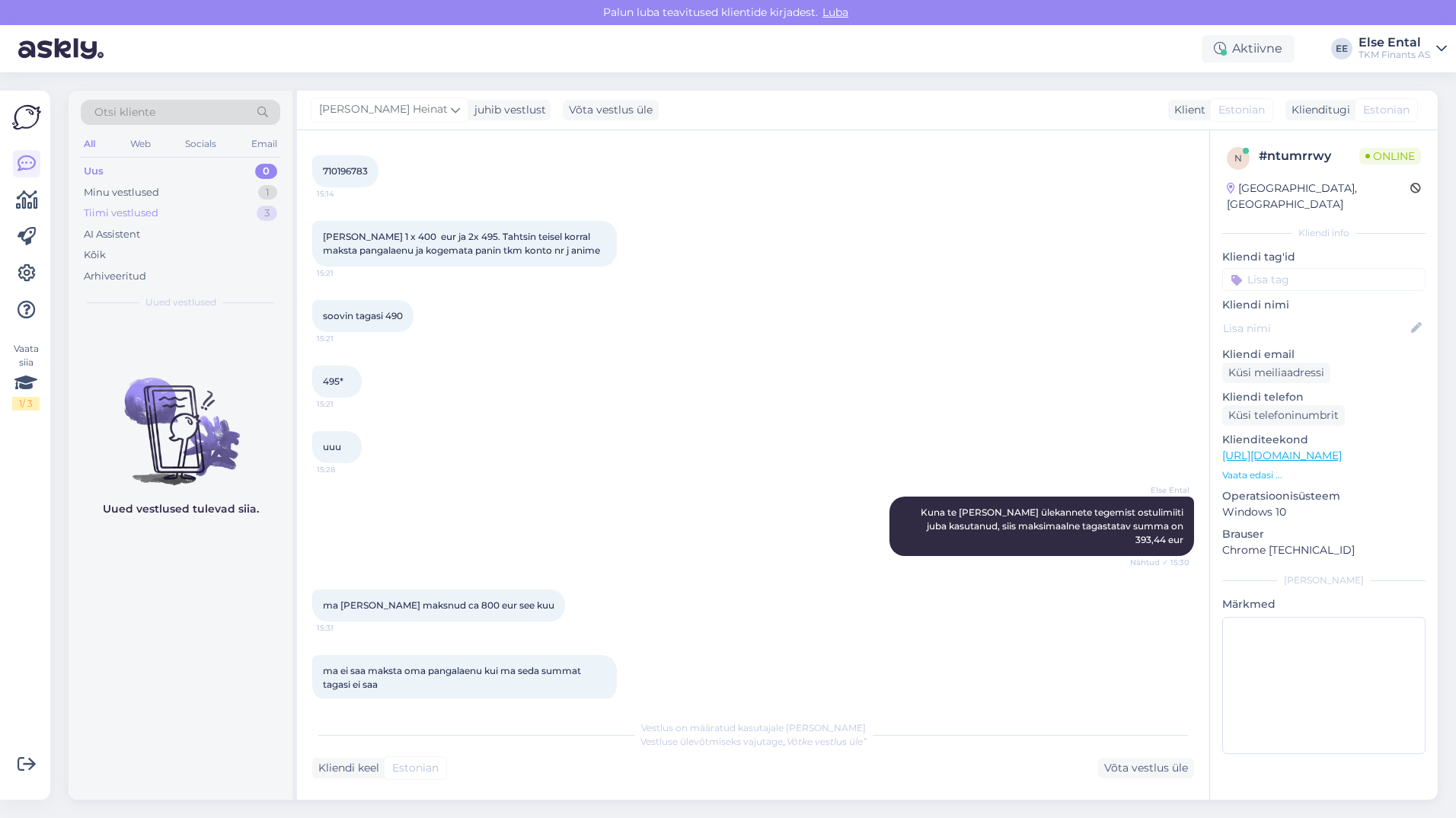
click at [128, 211] on div "Tiimi vestlused" at bounding box center [121, 212] width 74 height 15
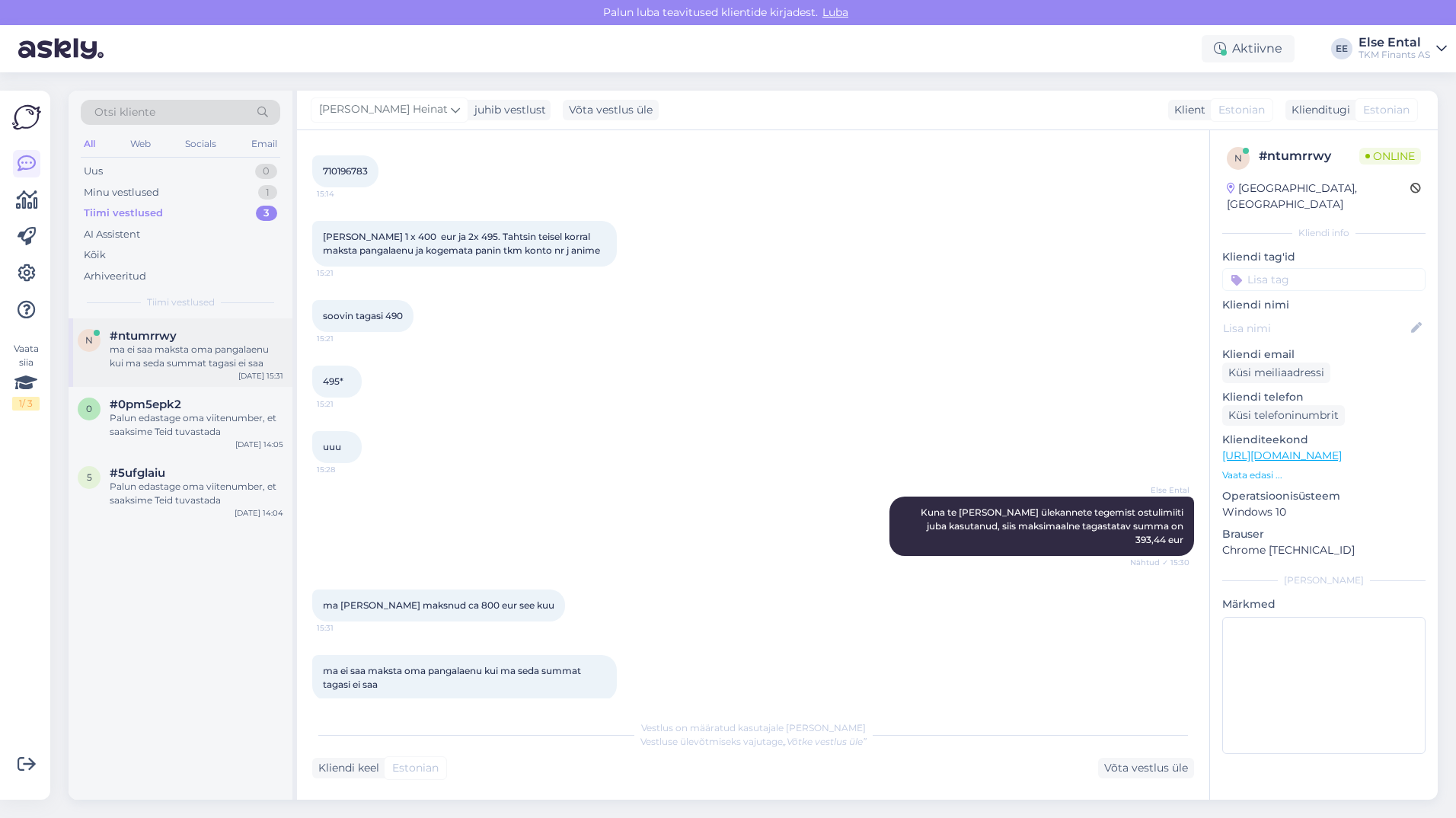
click at [146, 351] on div "ma ei saa maksta oma pangalaenu kui ma seda summat tagasi ei saa" at bounding box center [197, 356] width 174 height 27
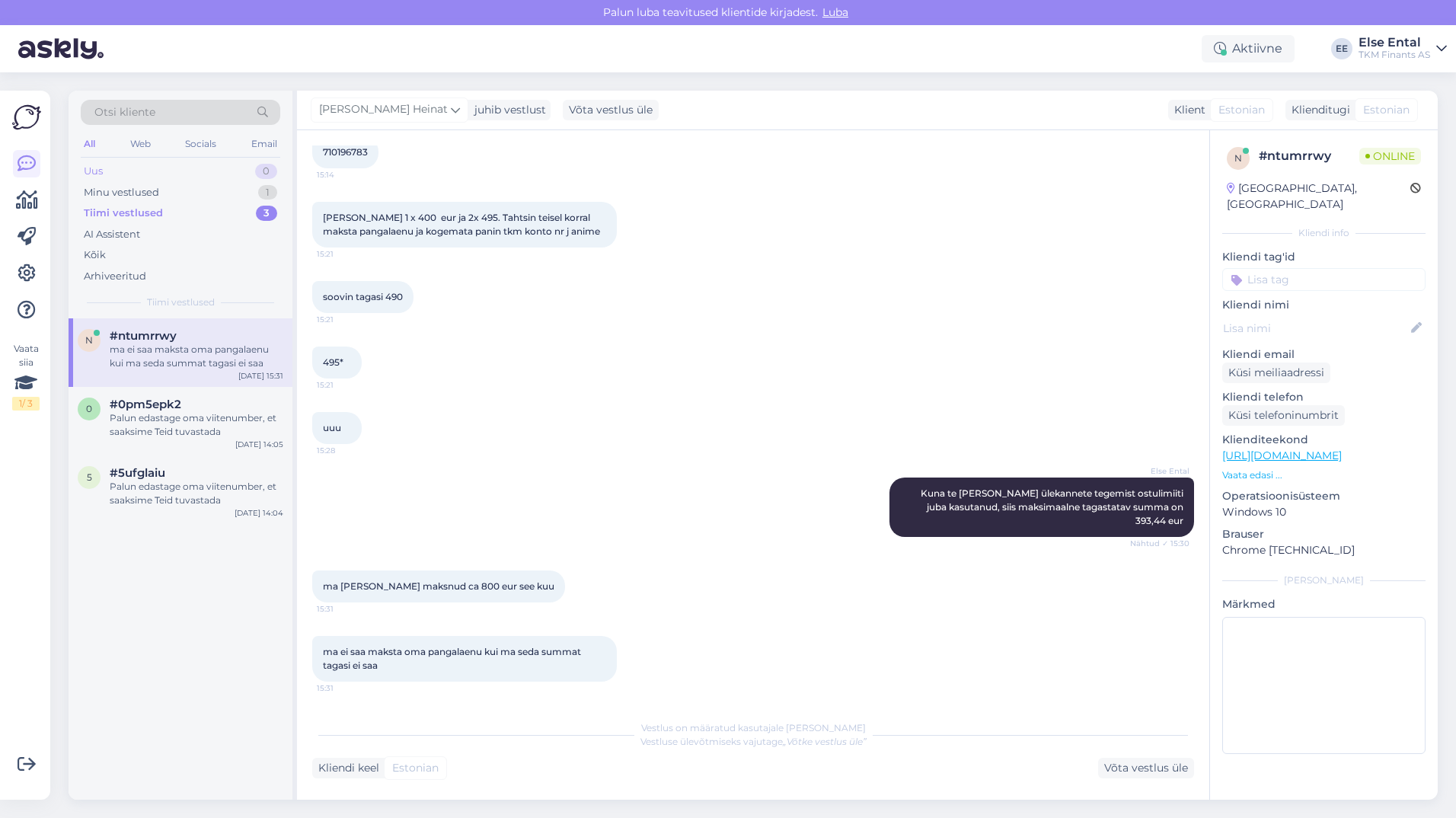
click at [139, 168] on div "Uus 0" at bounding box center [180, 171] width 200 height 21
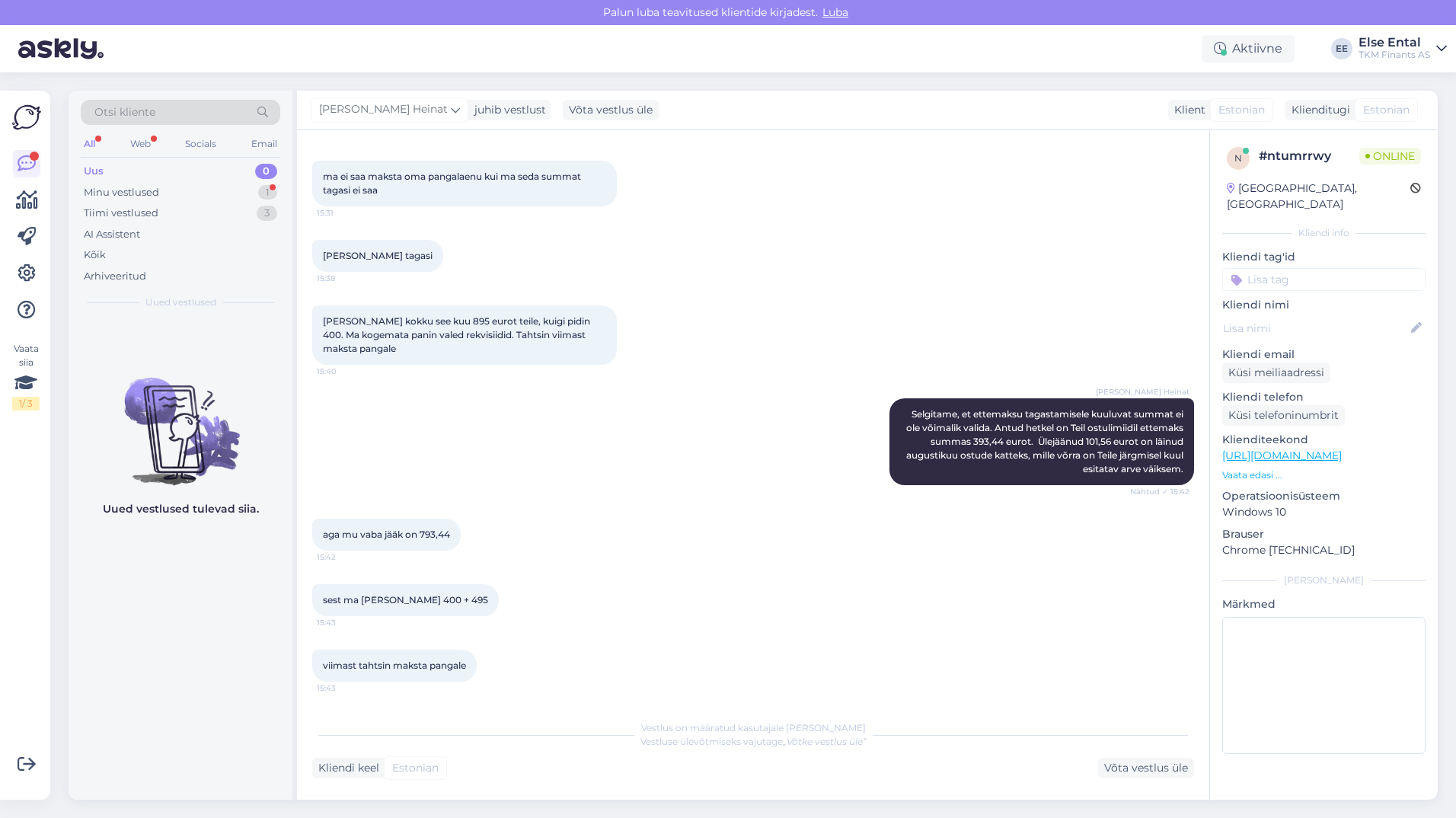
scroll to position [1255, 0]
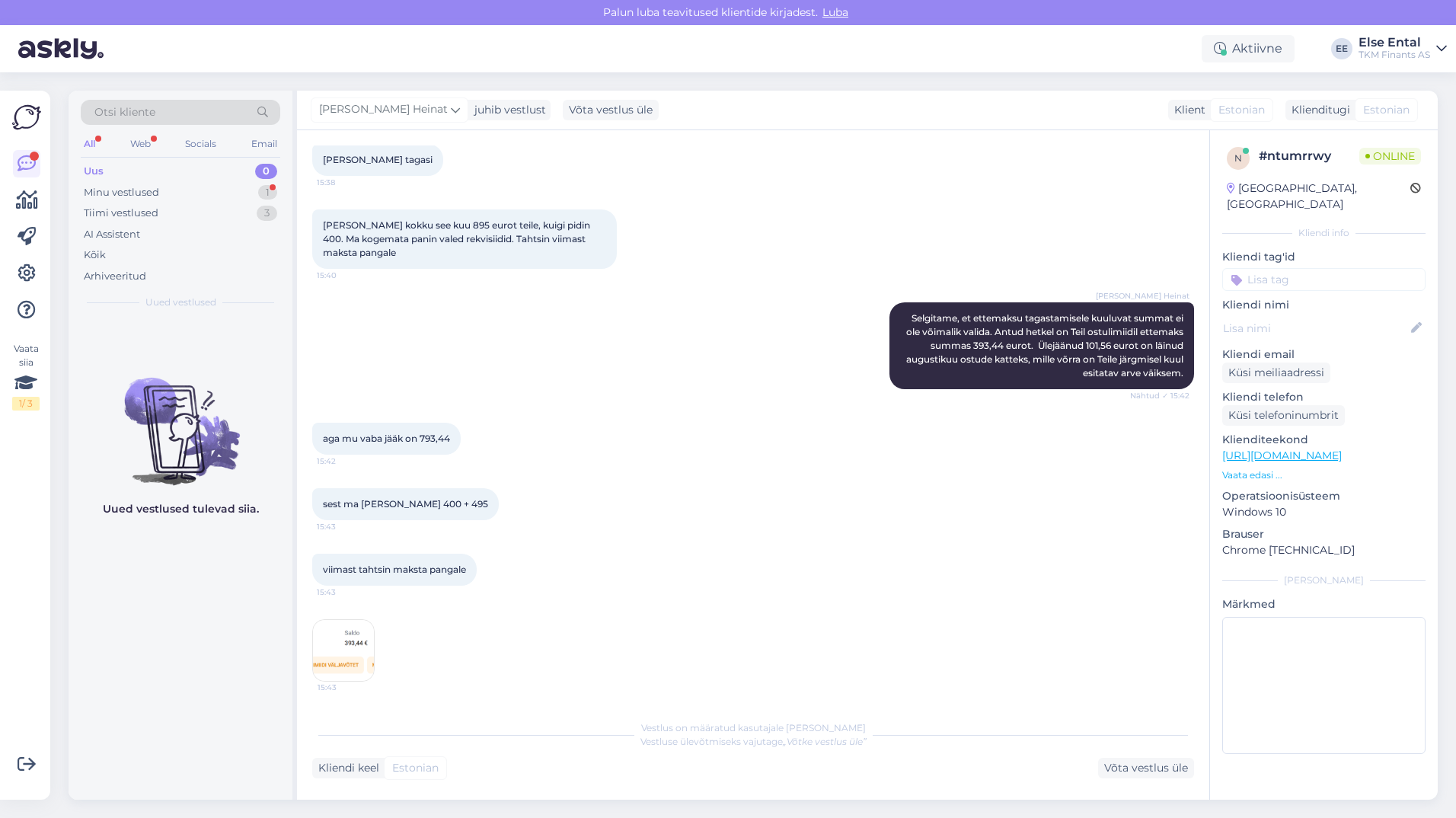
click at [354, 639] on img at bounding box center [344, 650] width 61 height 61
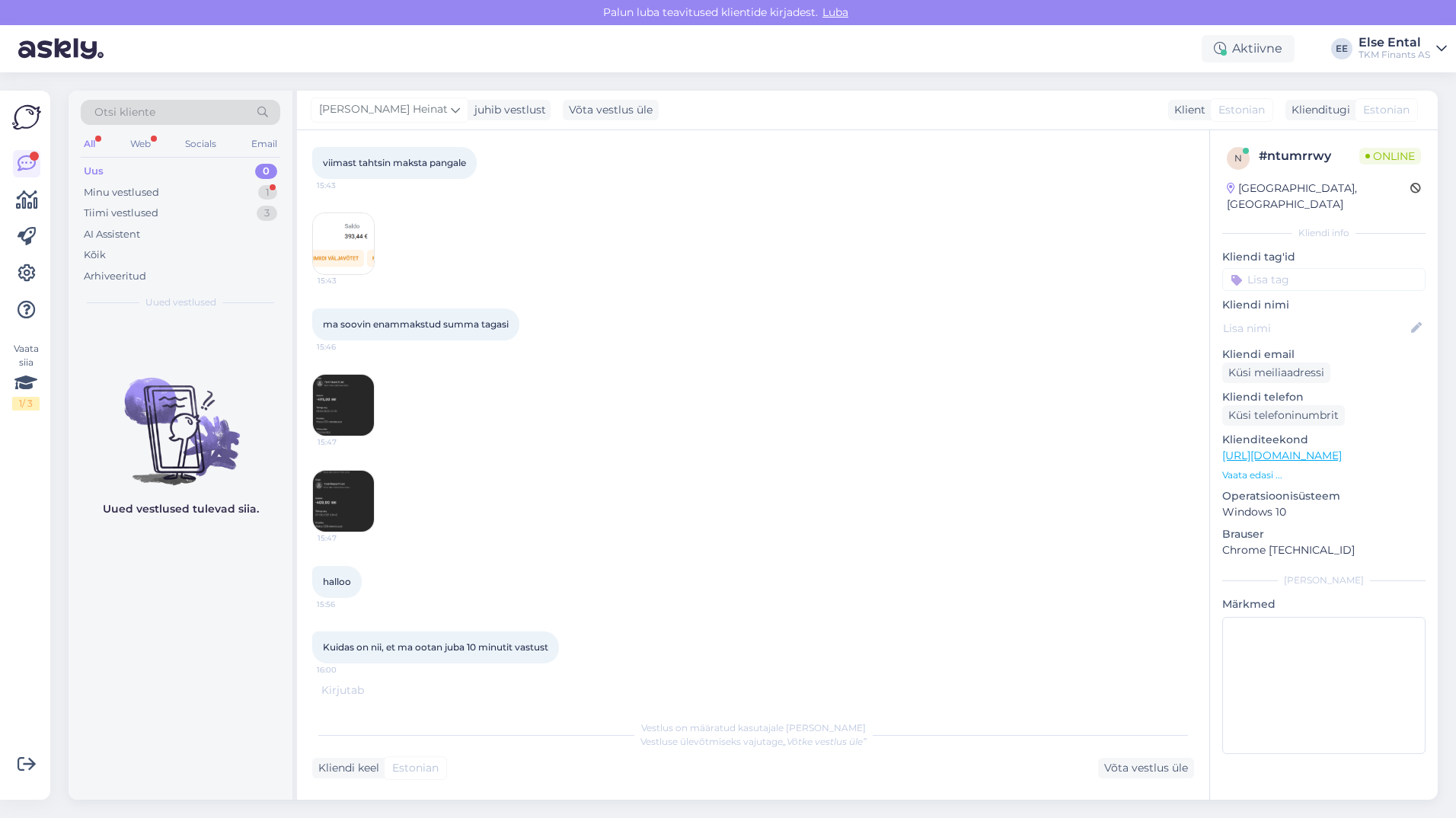
scroll to position [2059, 0]
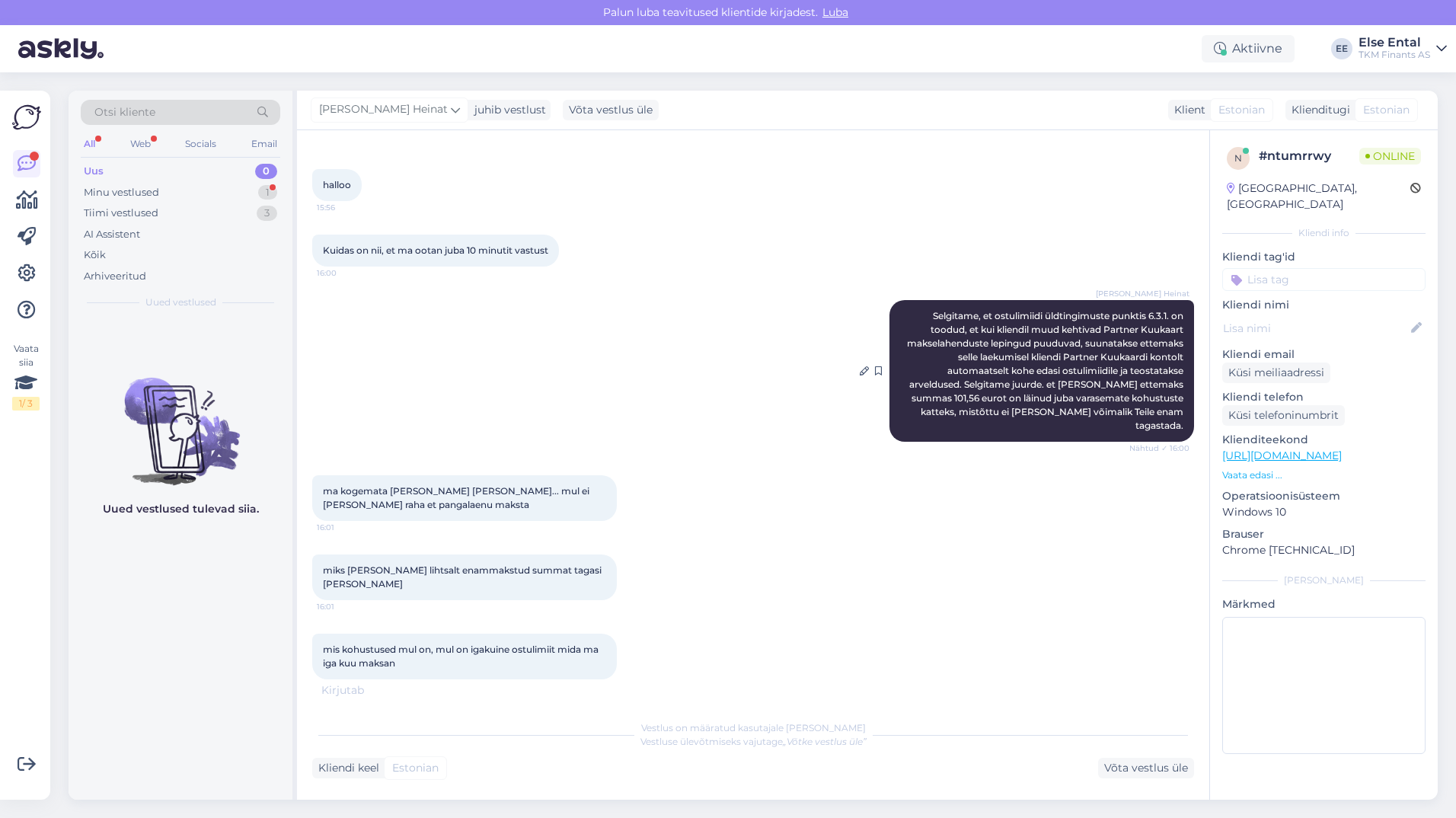
click at [938, 394] on span "Selgitame, et ostulimiidi üldtingimuste punktis 6.3.1. on toodud, et kui kliend…" at bounding box center [1046, 371] width 279 height 121
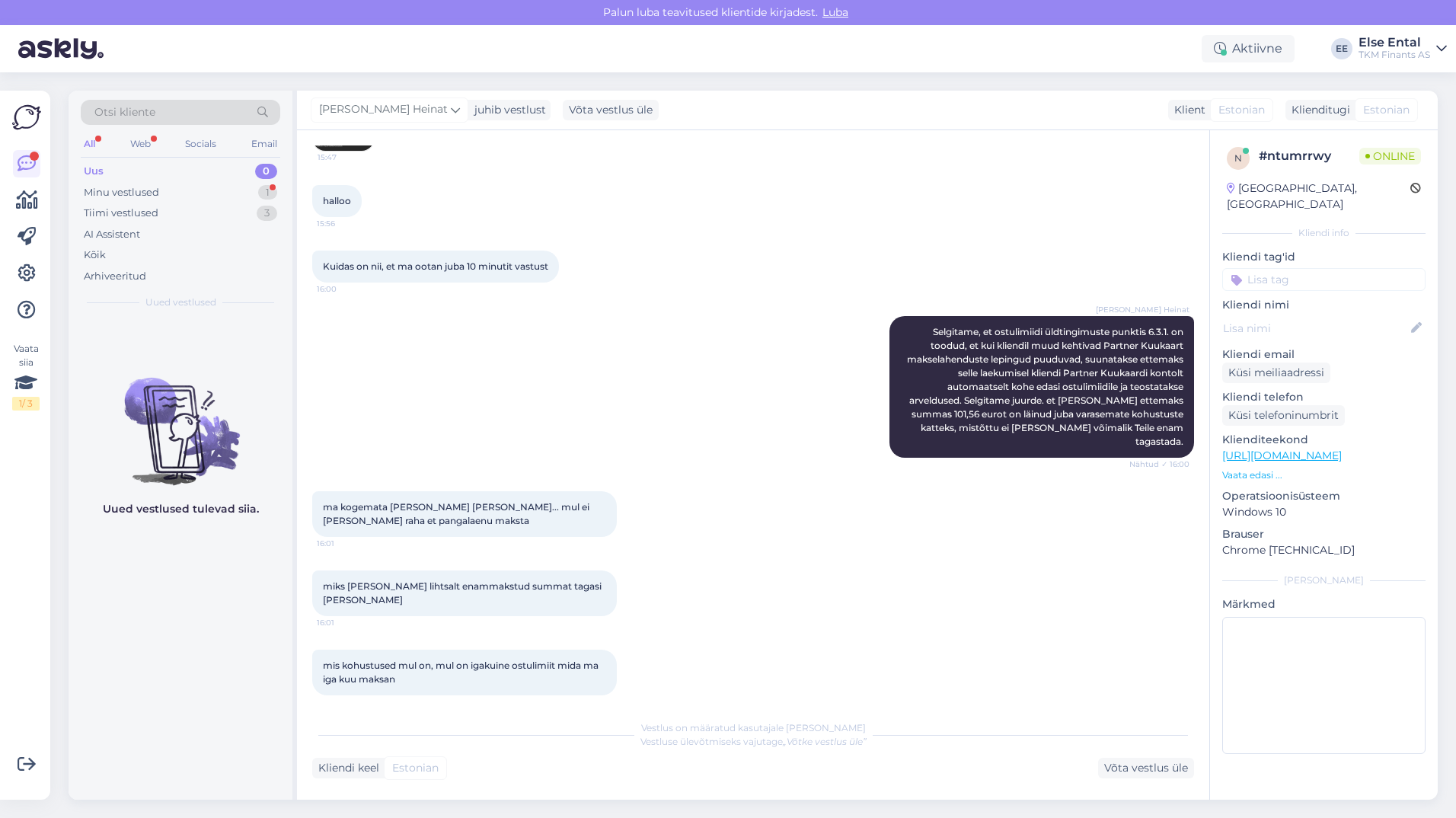
scroll to position [2122, 0]
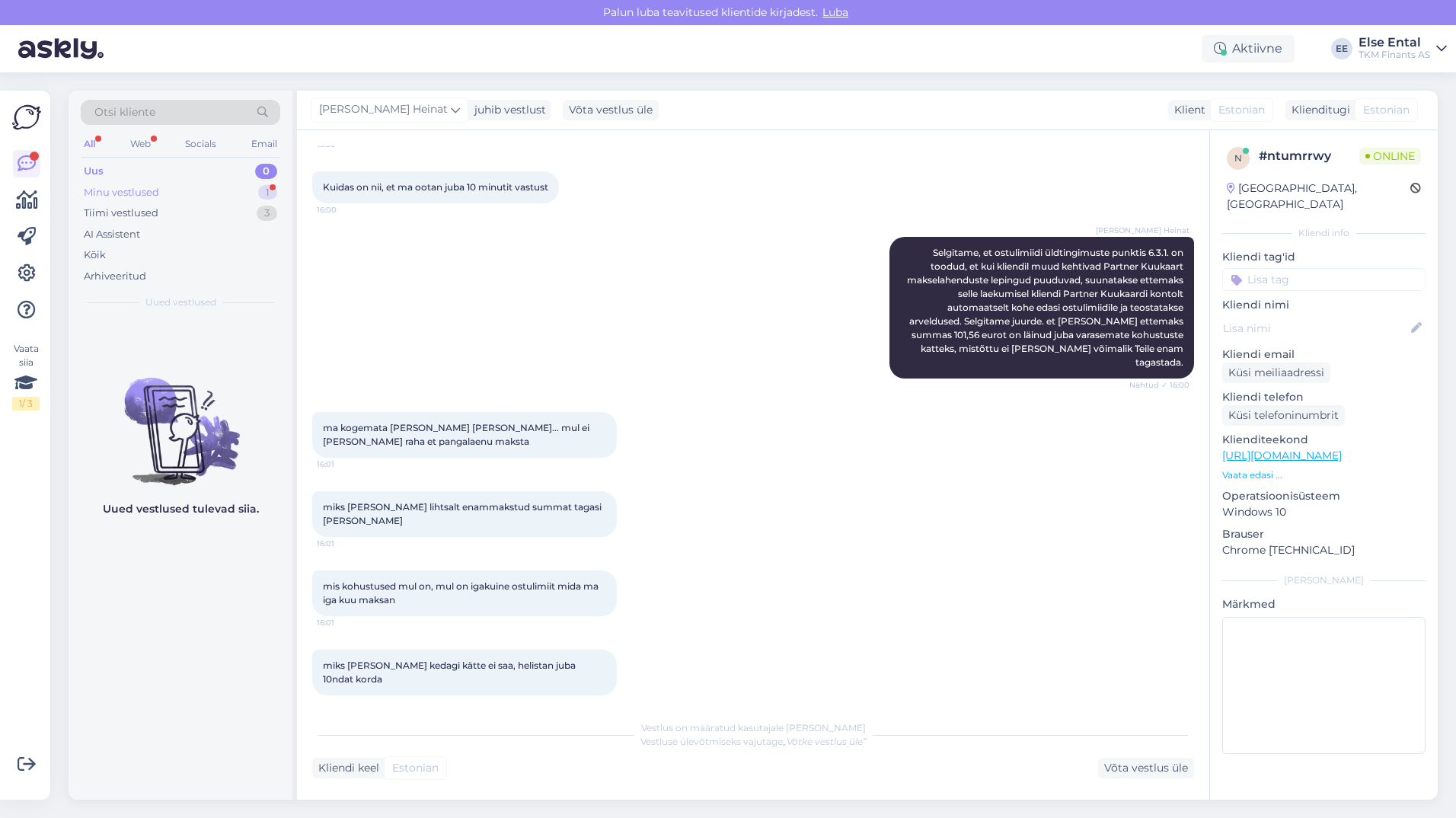
click at [176, 191] on div "Minu vestlused 1" at bounding box center [180, 192] width 200 height 21
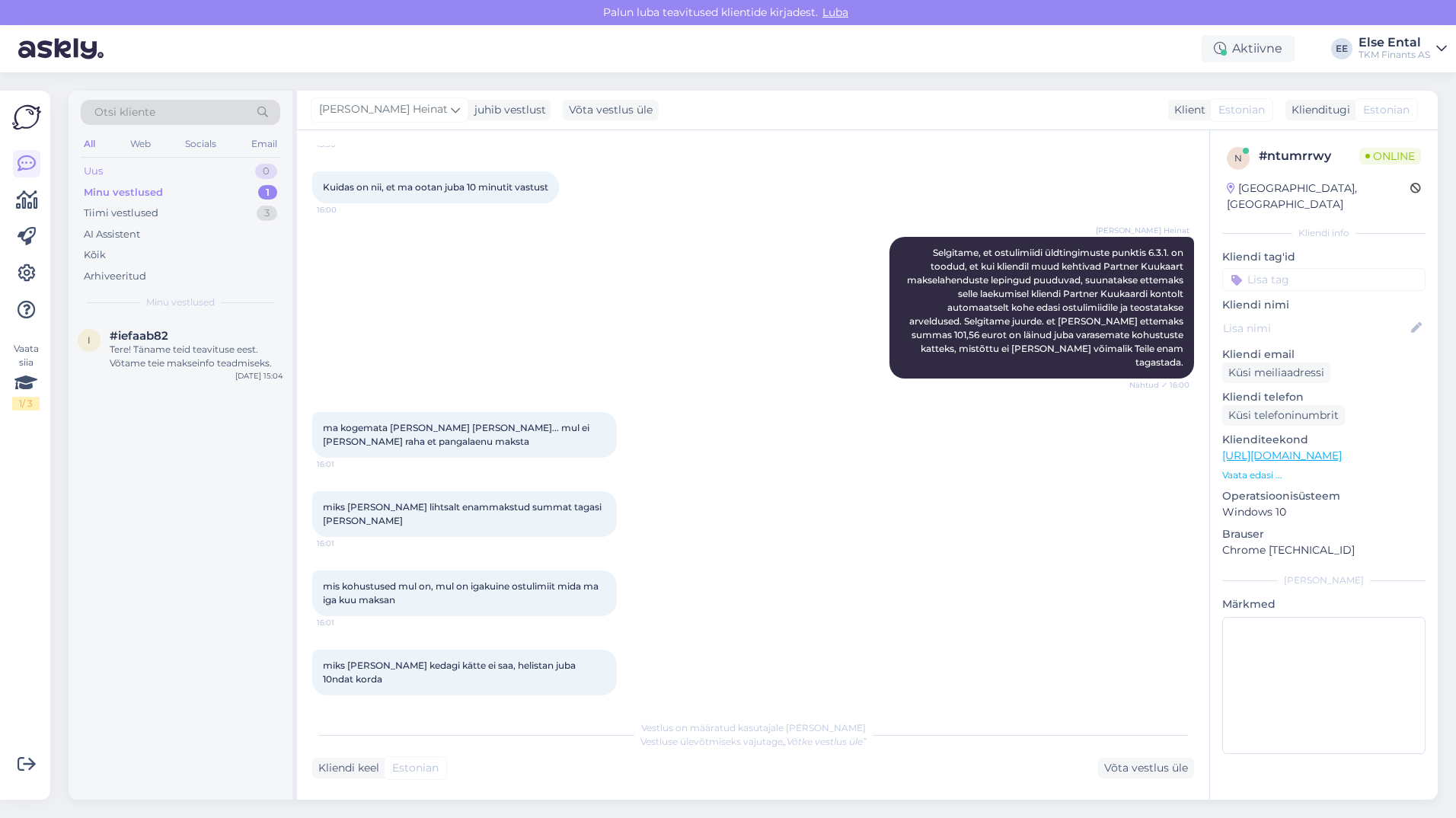
click at [139, 168] on div "Uus 0" at bounding box center [180, 171] width 200 height 21
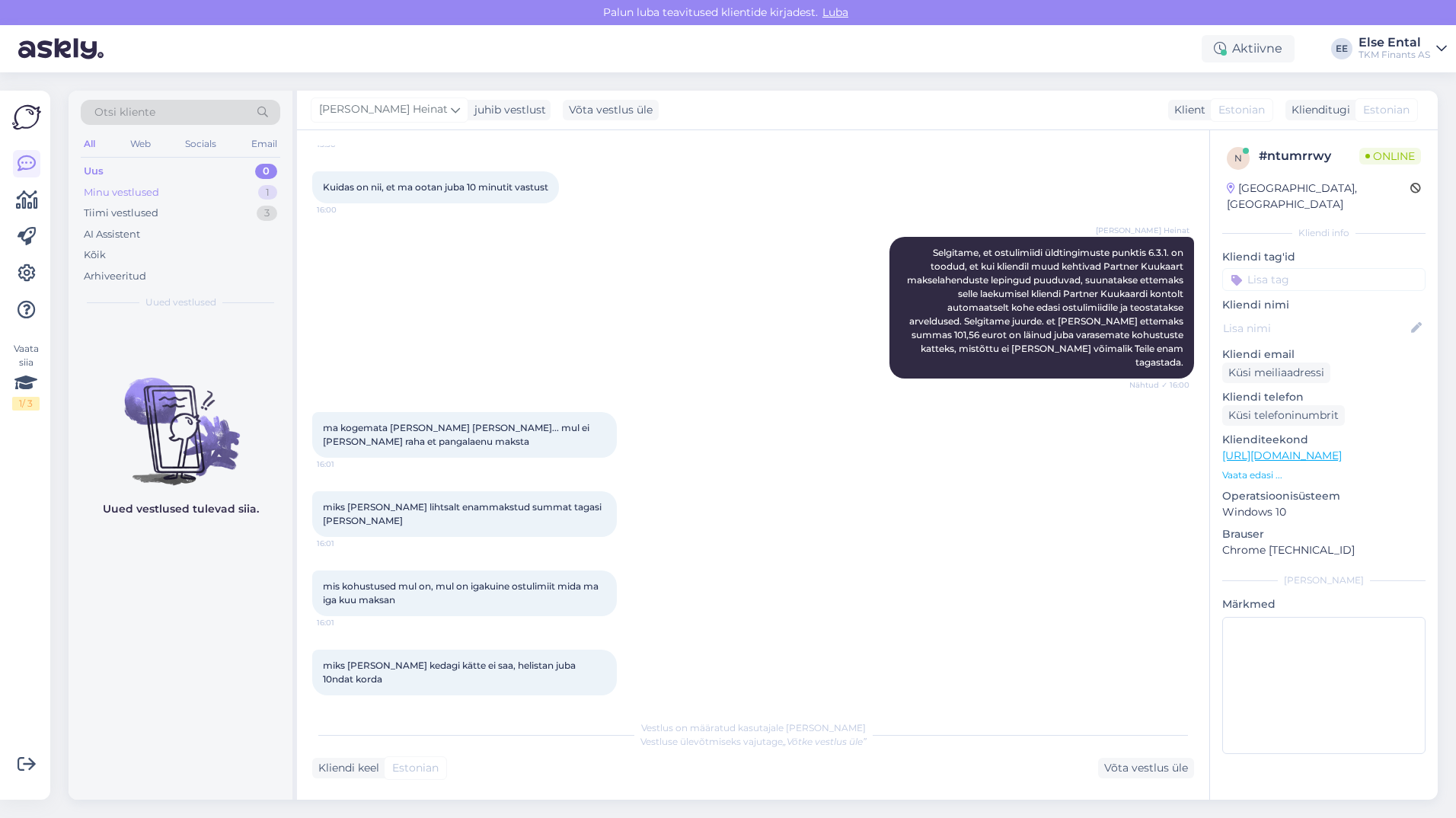
click at [145, 194] on div "Minu vestlused" at bounding box center [121, 192] width 75 height 15
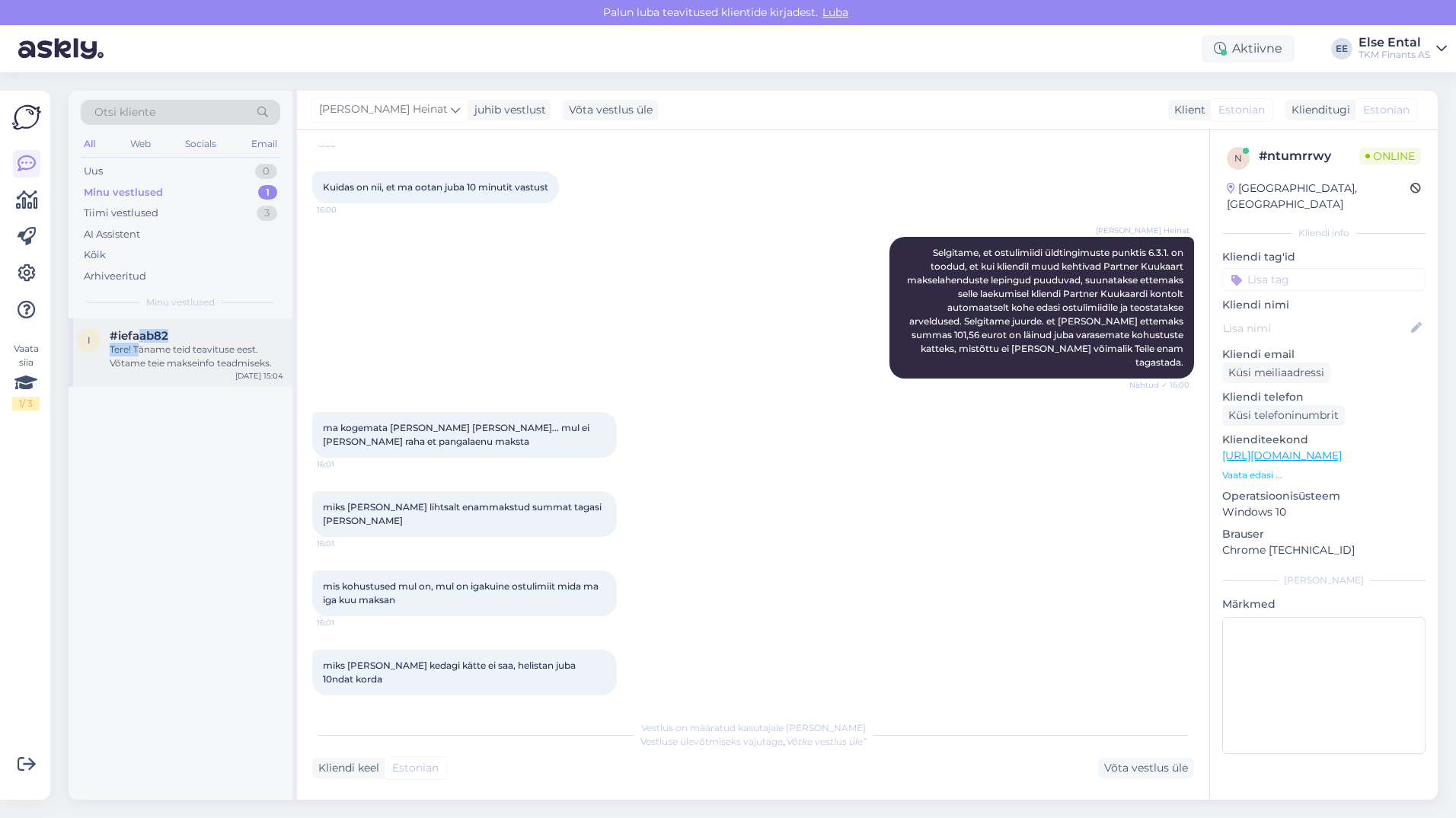
click at [136, 342] on div "#iefaab82 Tere! Täname teid teavituse eest. Võtame teie makseinfo teadmiseks." at bounding box center [197, 349] width 174 height 41
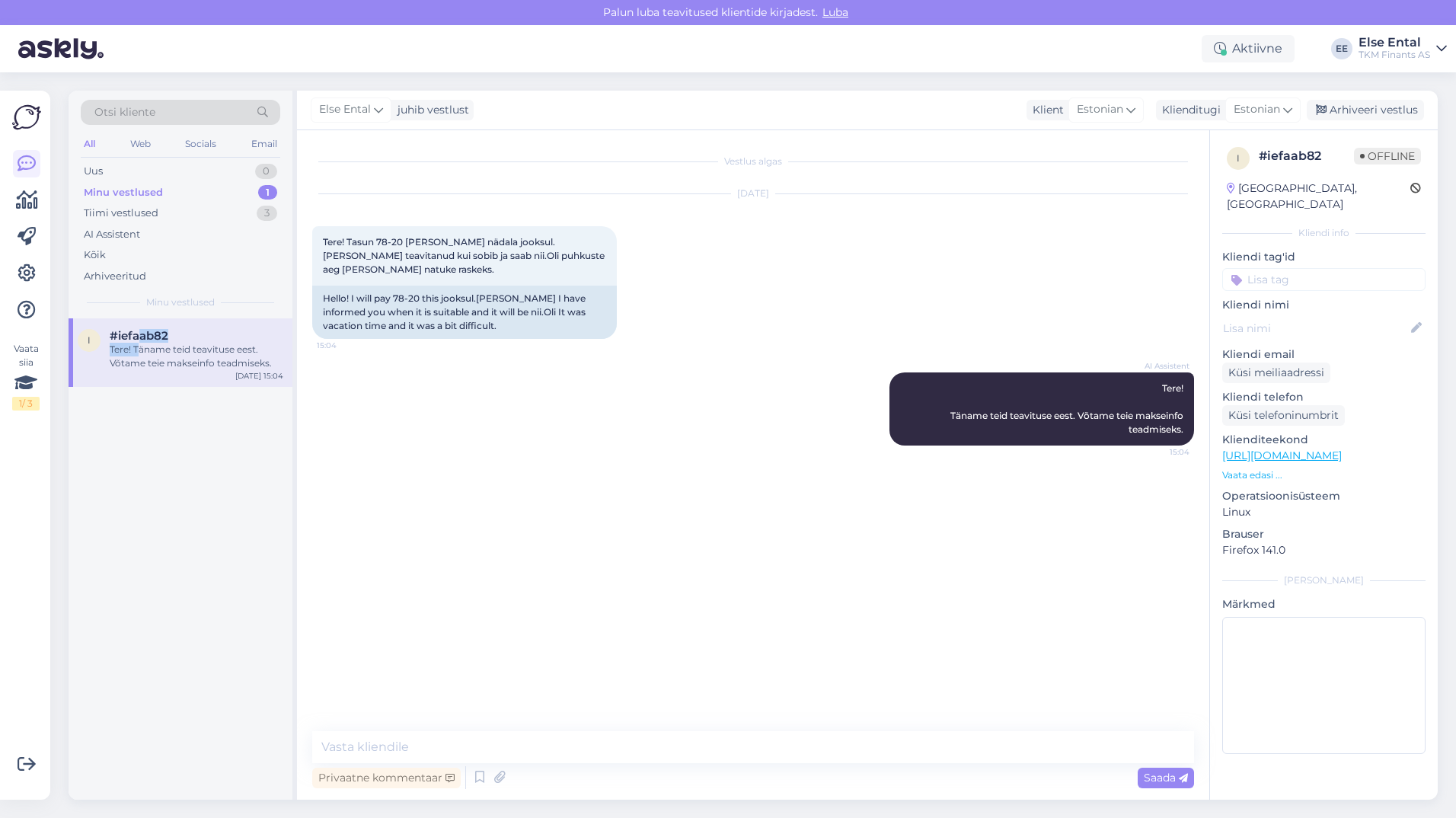
scroll to position [0, 0]
click at [1353, 107] on div "Arhiveeri vestlus" at bounding box center [1365, 110] width 117 height 20
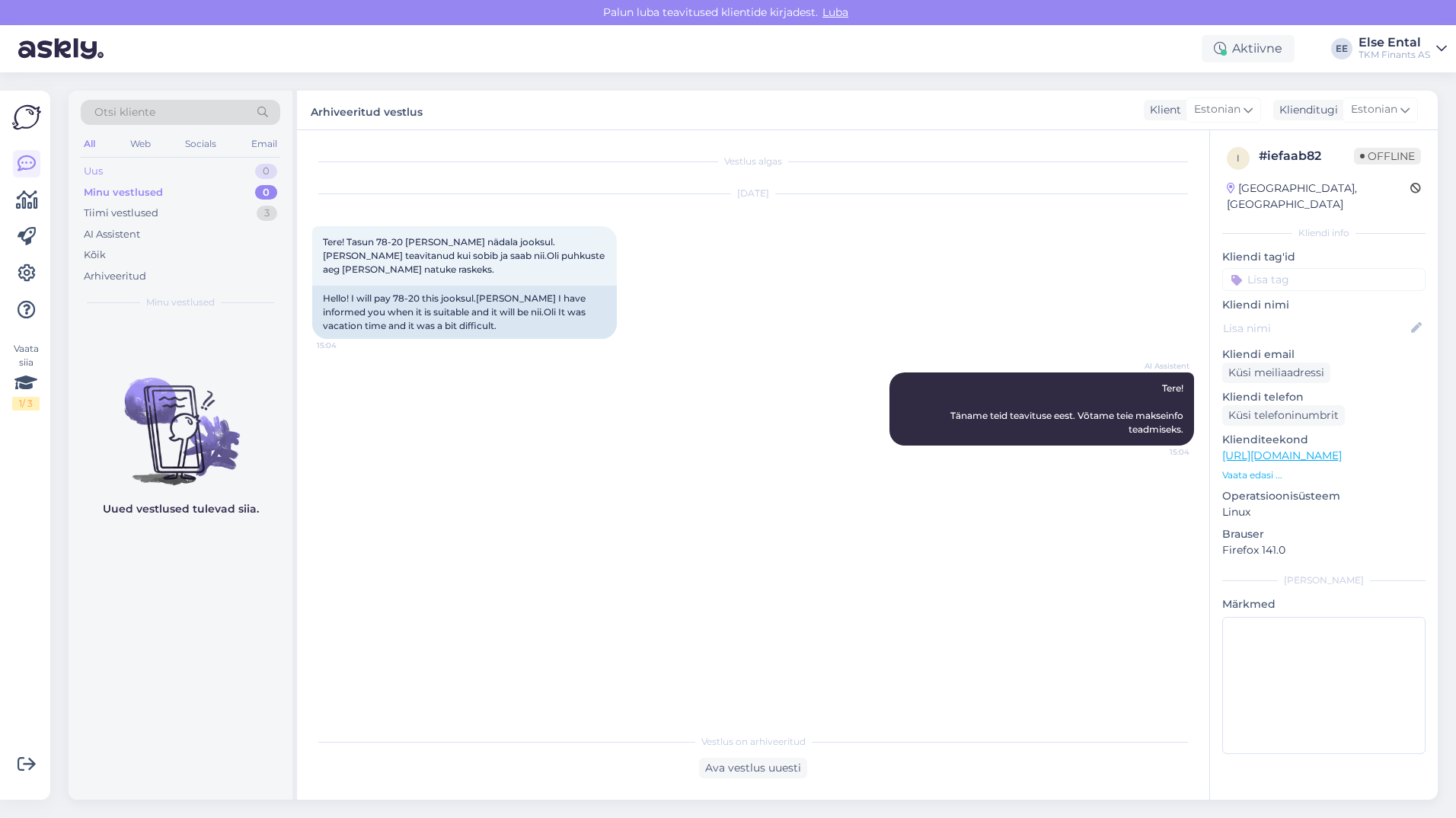
click at [113, 180] on div "Uus 0" at bounding box center [180, 171] width 200 height 21
click at [1250, 41] on div "Aktiivne" at bounding box center [1248, 49] width 93 height 27
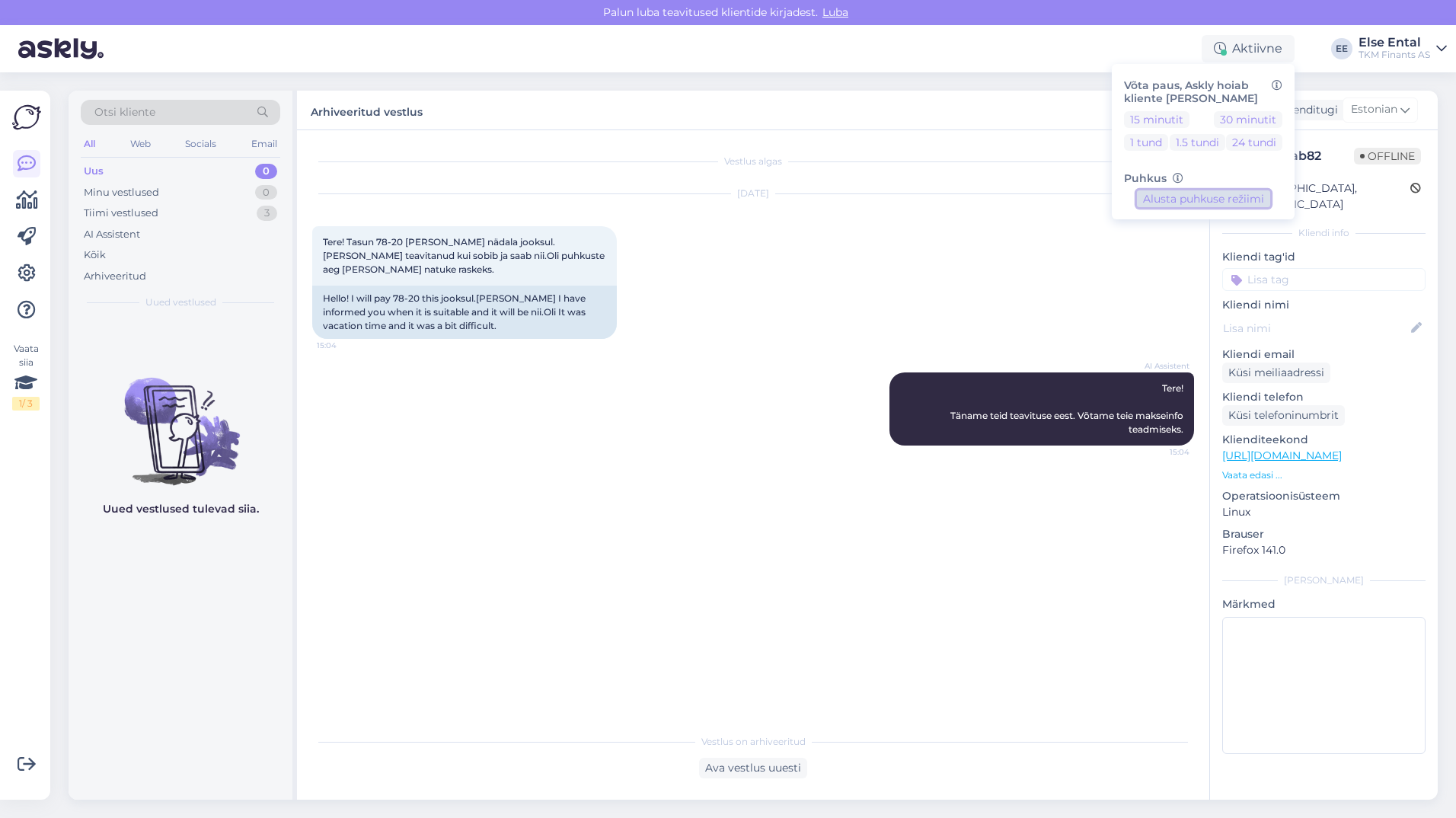
click at [1195, 201] on button "Alusta puhkuse režiimi" at bounding box center [1203, 198] width 133 height 16
